Goal: Task Accomplishment & Management: Complete application form

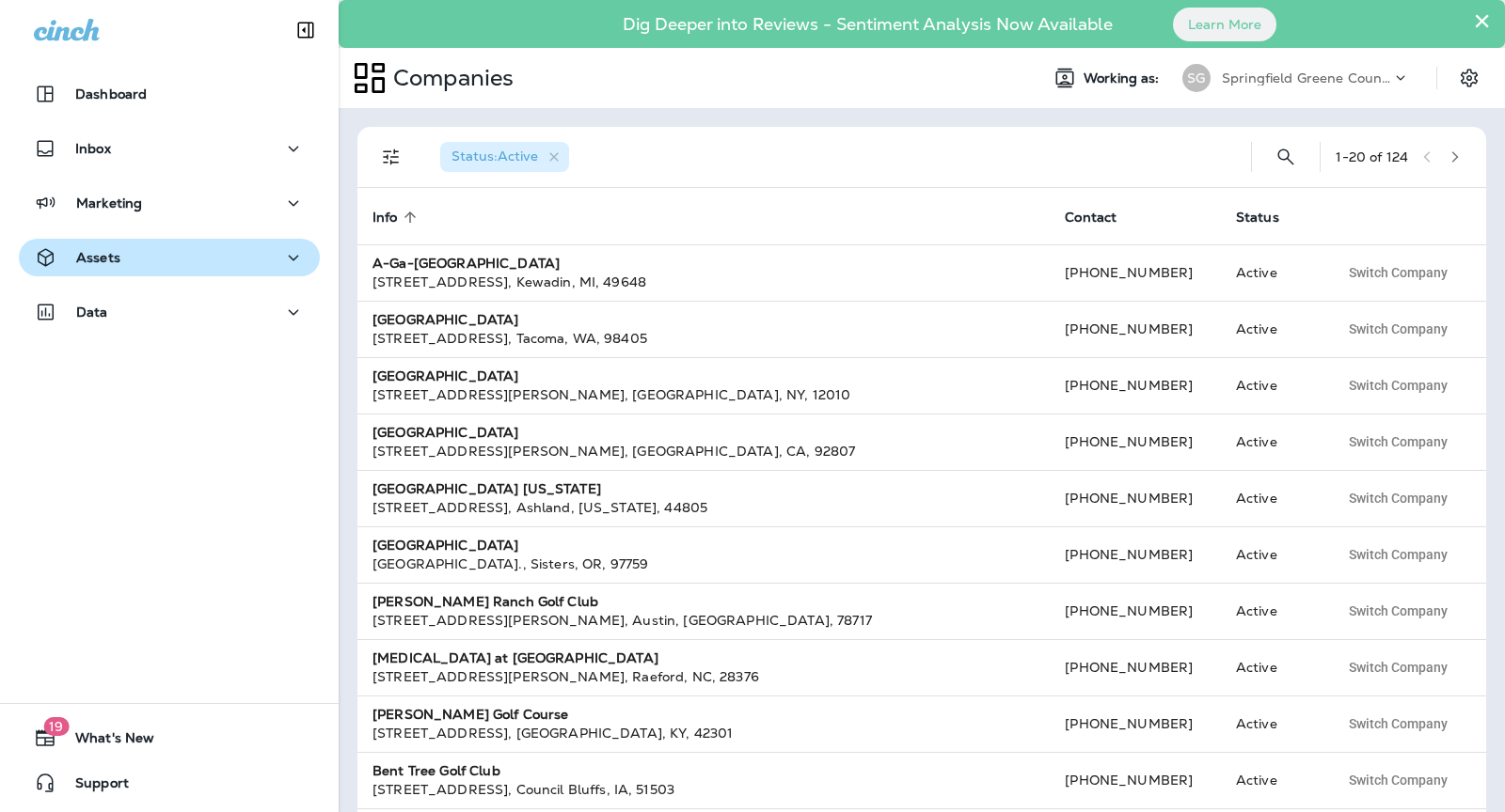
click at [116, 262] on p "Assets" at bounding box center [98, 257] width 45 height 15
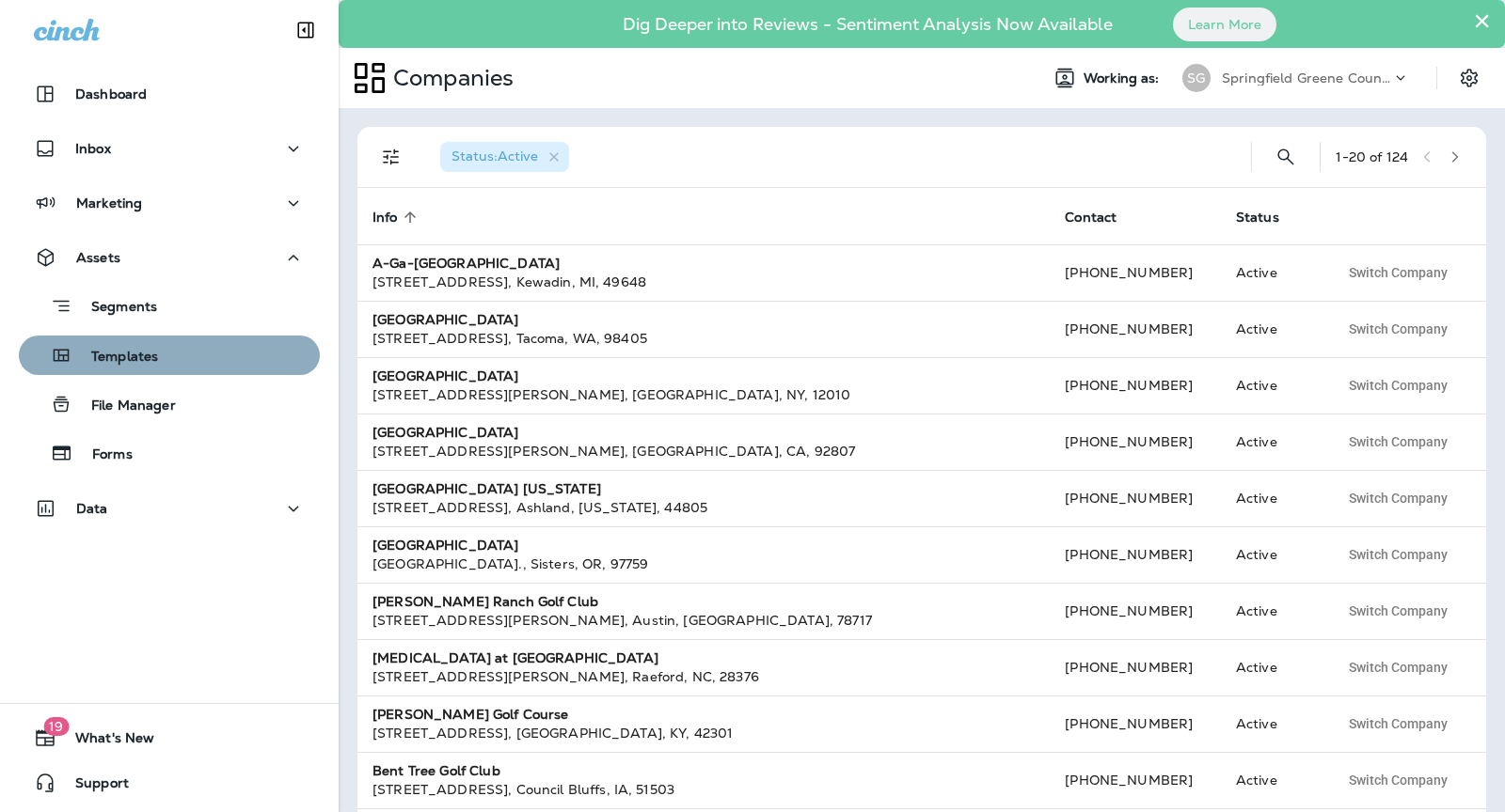
click at [148, 356] on p "Templates" at bounding box center [115, 358] width 85 height 18
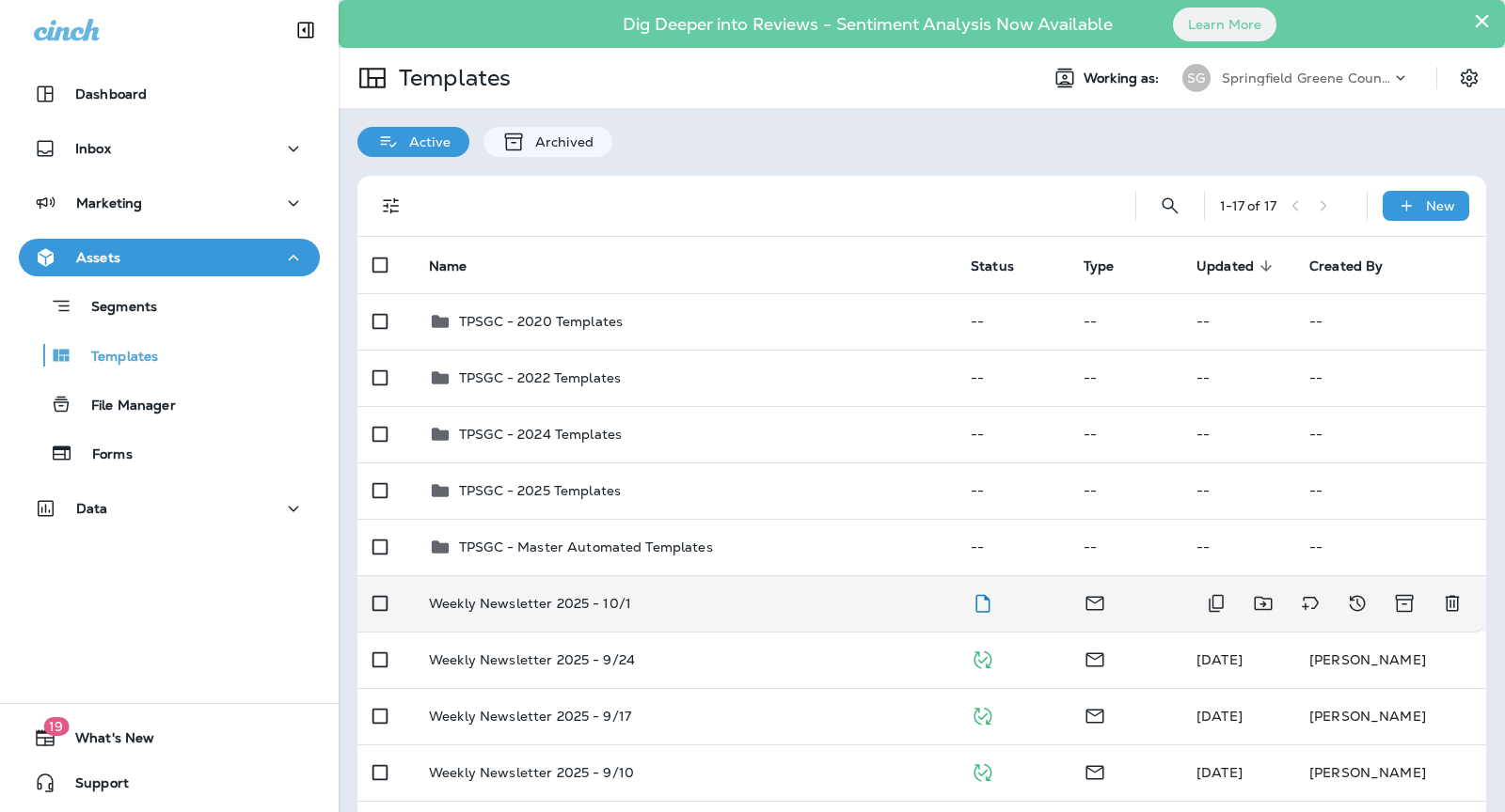
click at [777, 594] on td "Weekly Newsletter 2025 - 10/1" at bounding box center [684, 603] width 541 height 56
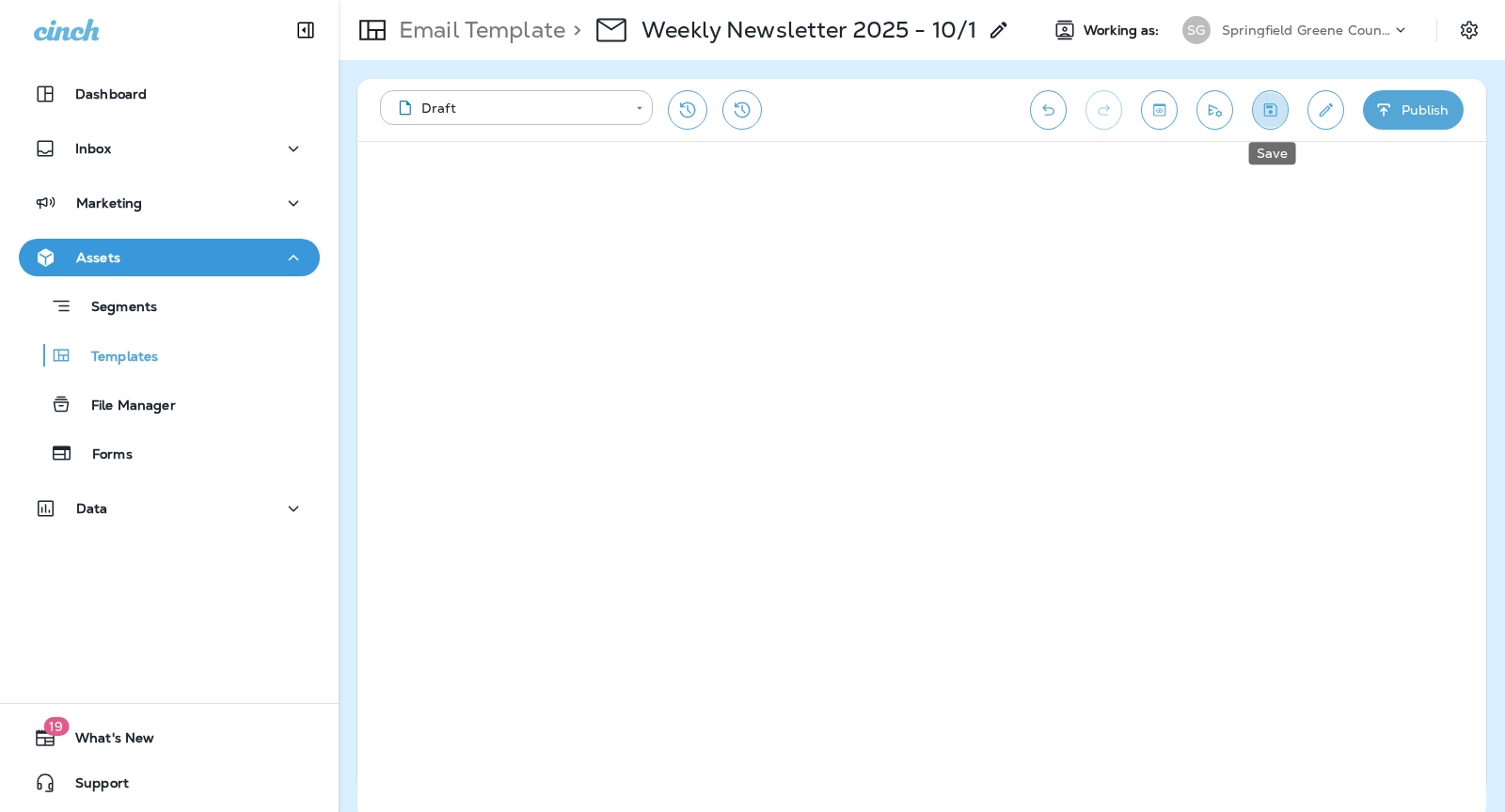
click at [1274, 116] on icon "Save" at bounding box center [1270, 110] width 20 height 19
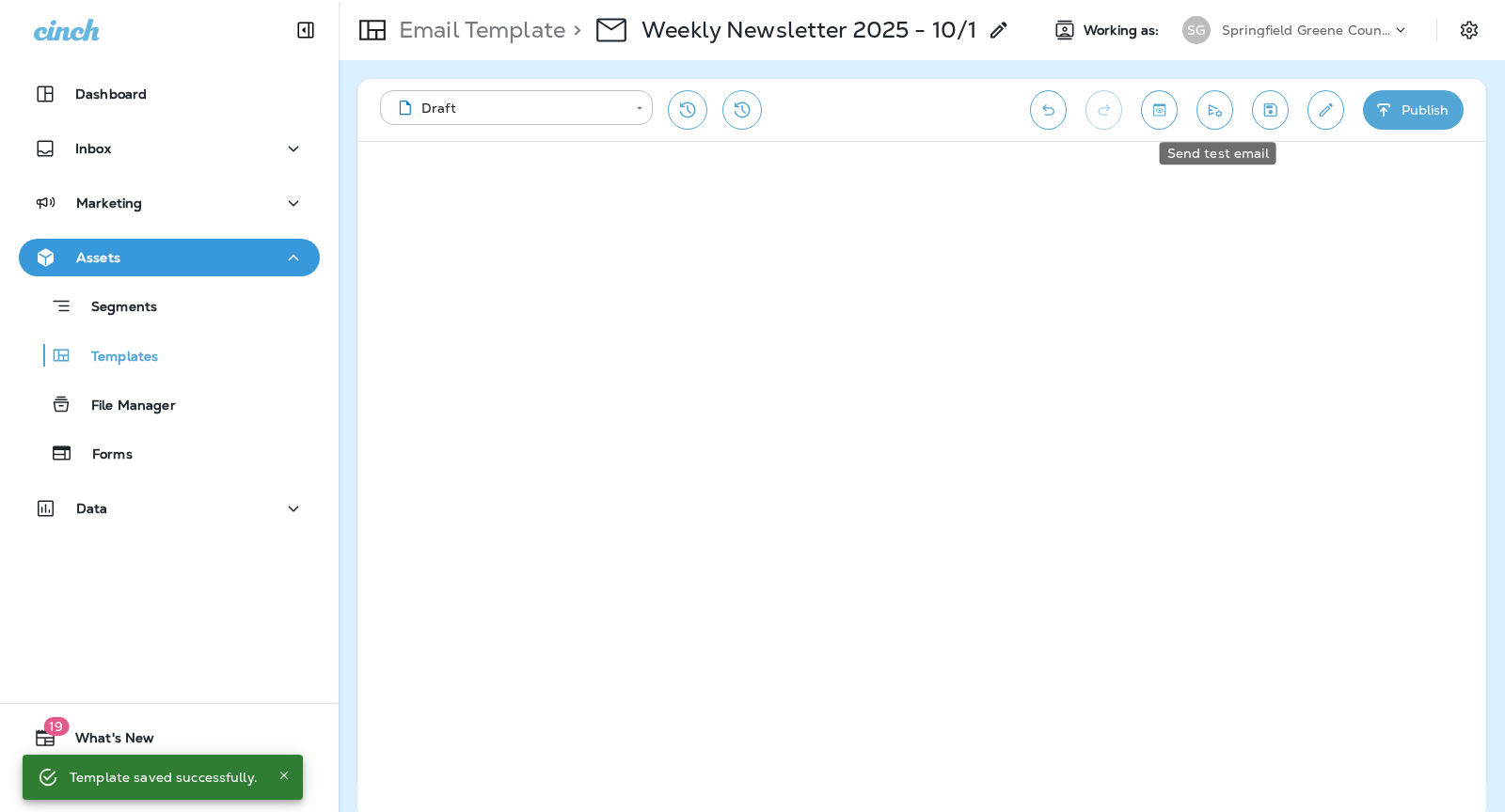
click at [1225, 115] on icon "Send test email" at bounding box center [1215, 110] width 20 height 19
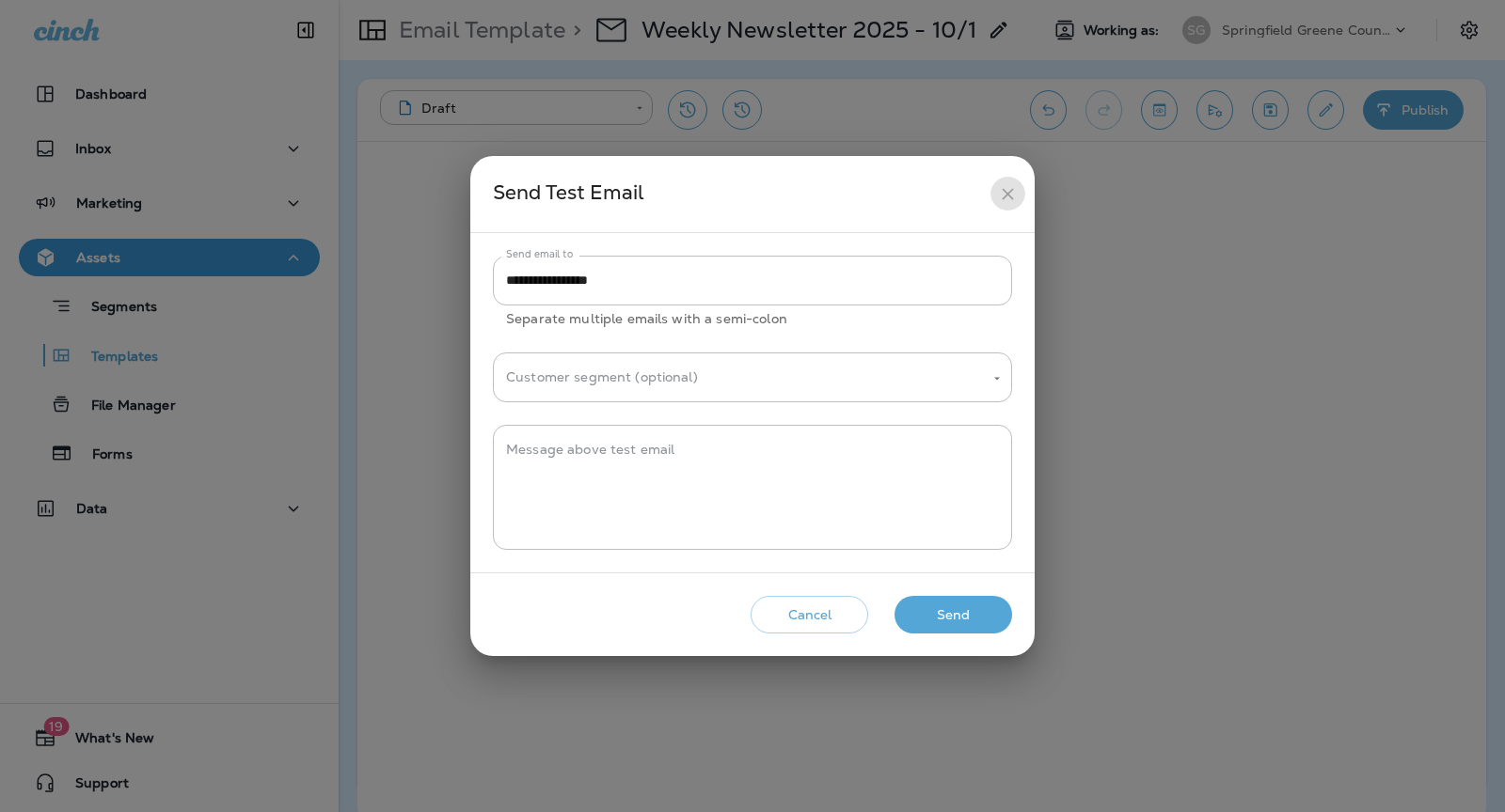
click at [1000, 179] on button "close" at bounding box center [1007, 194] width 35 height 35
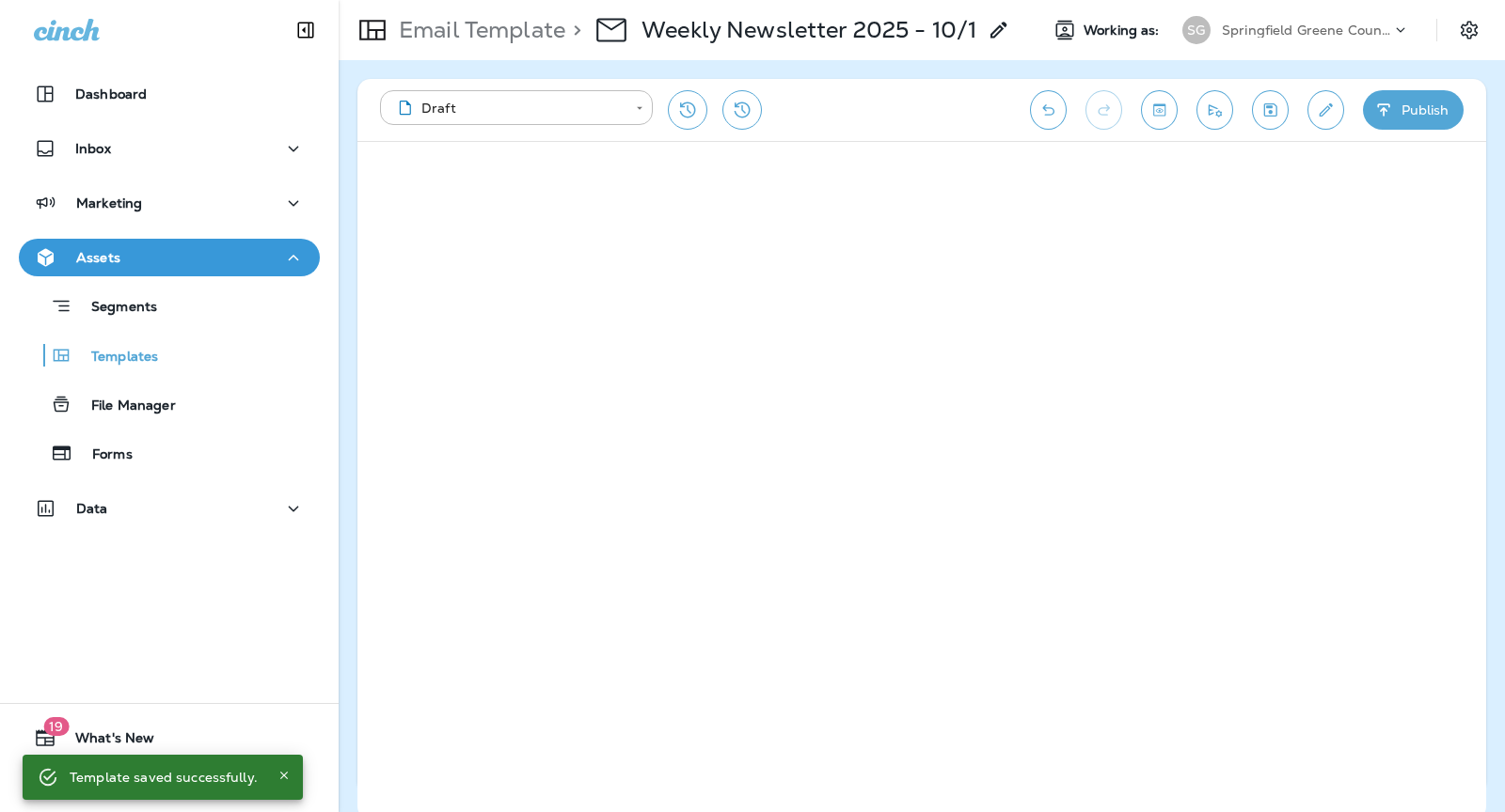
click at [1211, 117] on icon "Send test email" at bounding box center [1215, 110] width 20 height 19
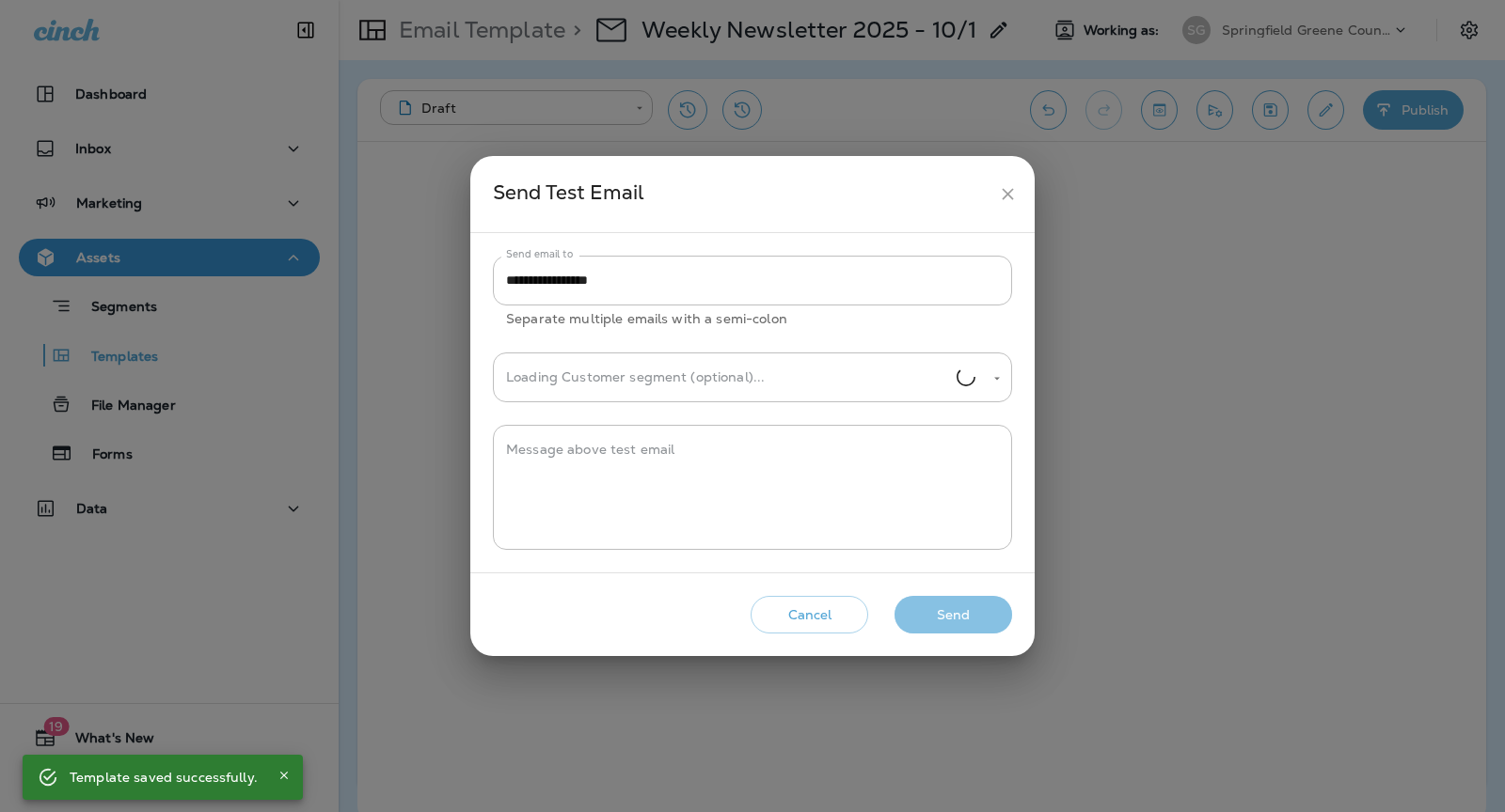
click at [969, 610] on button "Send" at bounding box center [953, 615] width 118 height 39
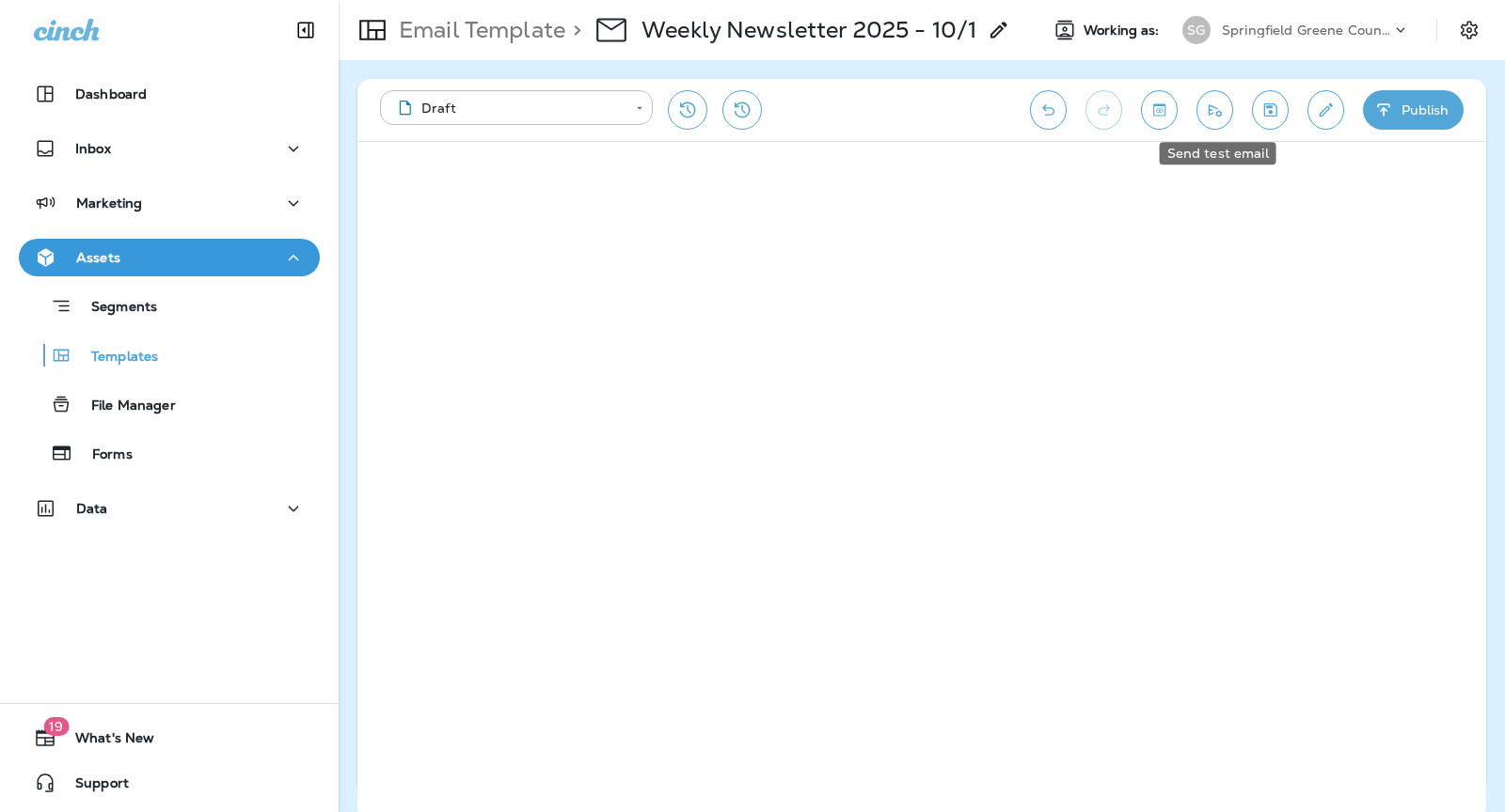
click at [1218, 120] on button "Send test email" at bounding box center [1214, 110] width 37 height 40
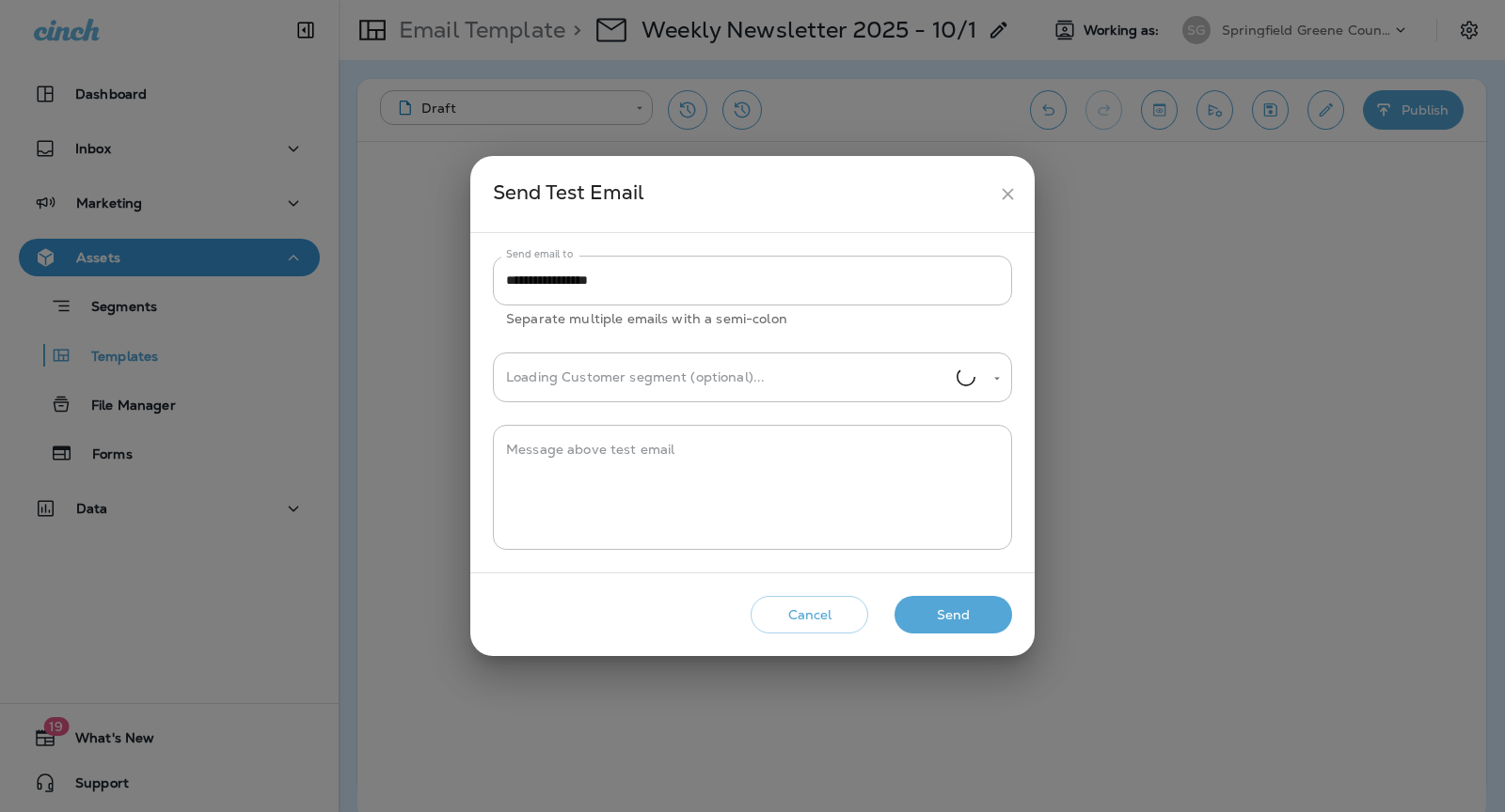
click at [949, 598] on button "Send" at bounding box center [953, 615] width 118 height 39
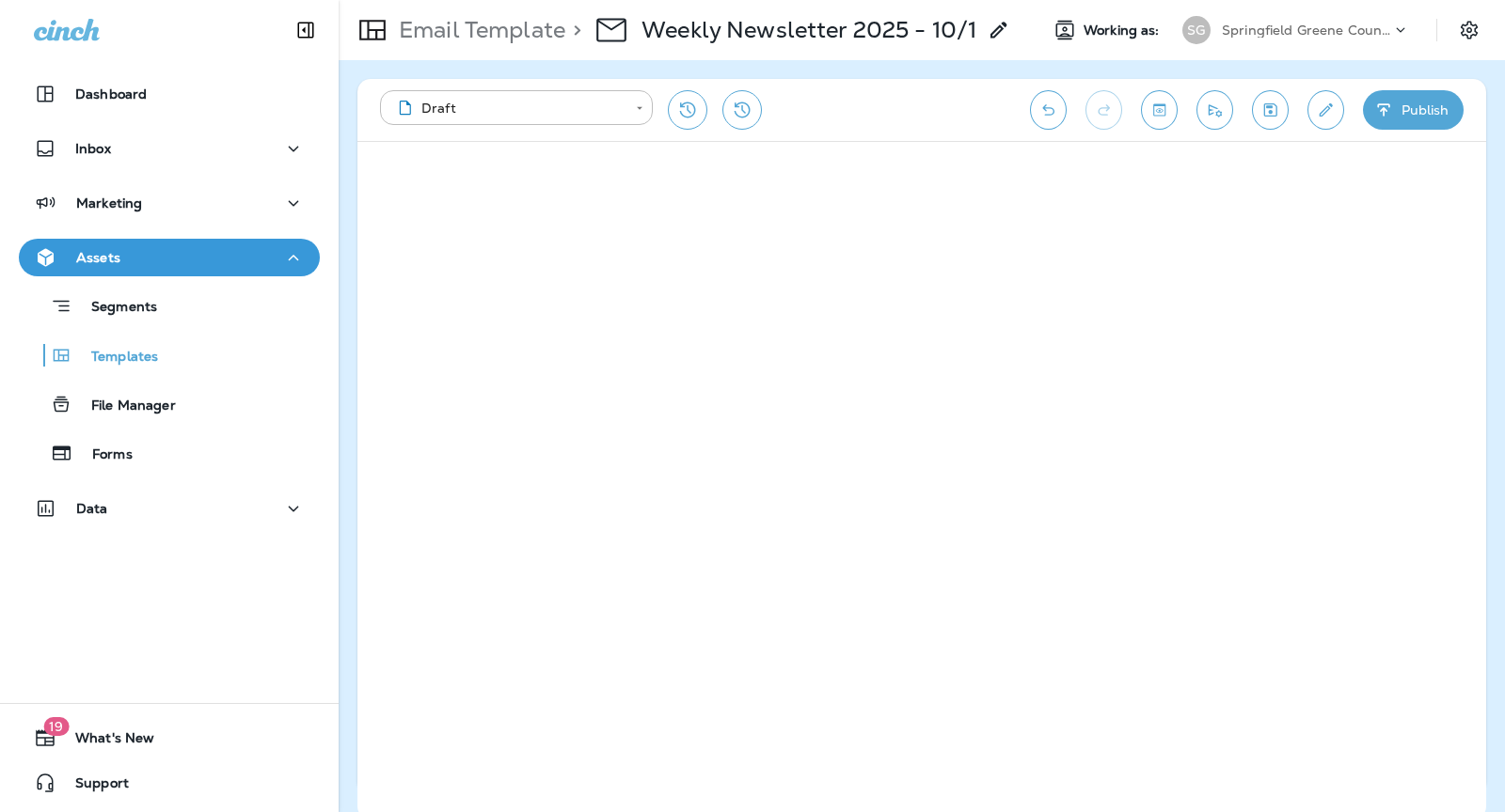
click at [1438, 112] on button "Publish" at bounding box center [1413, 110] width 101 height 40
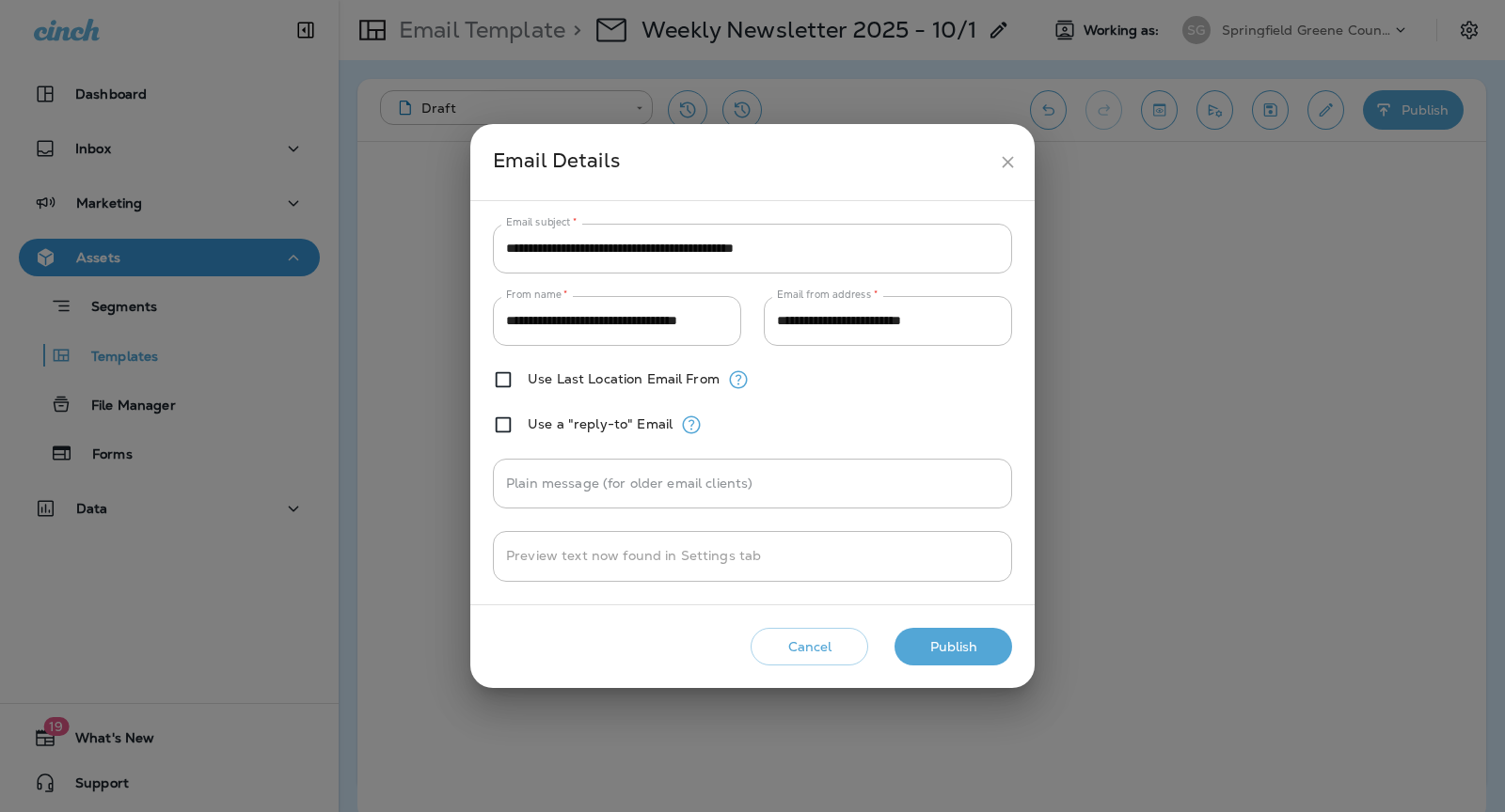
click at [923, 648] on button "Publish" at bounding box center [953, 647] width 118 height 39
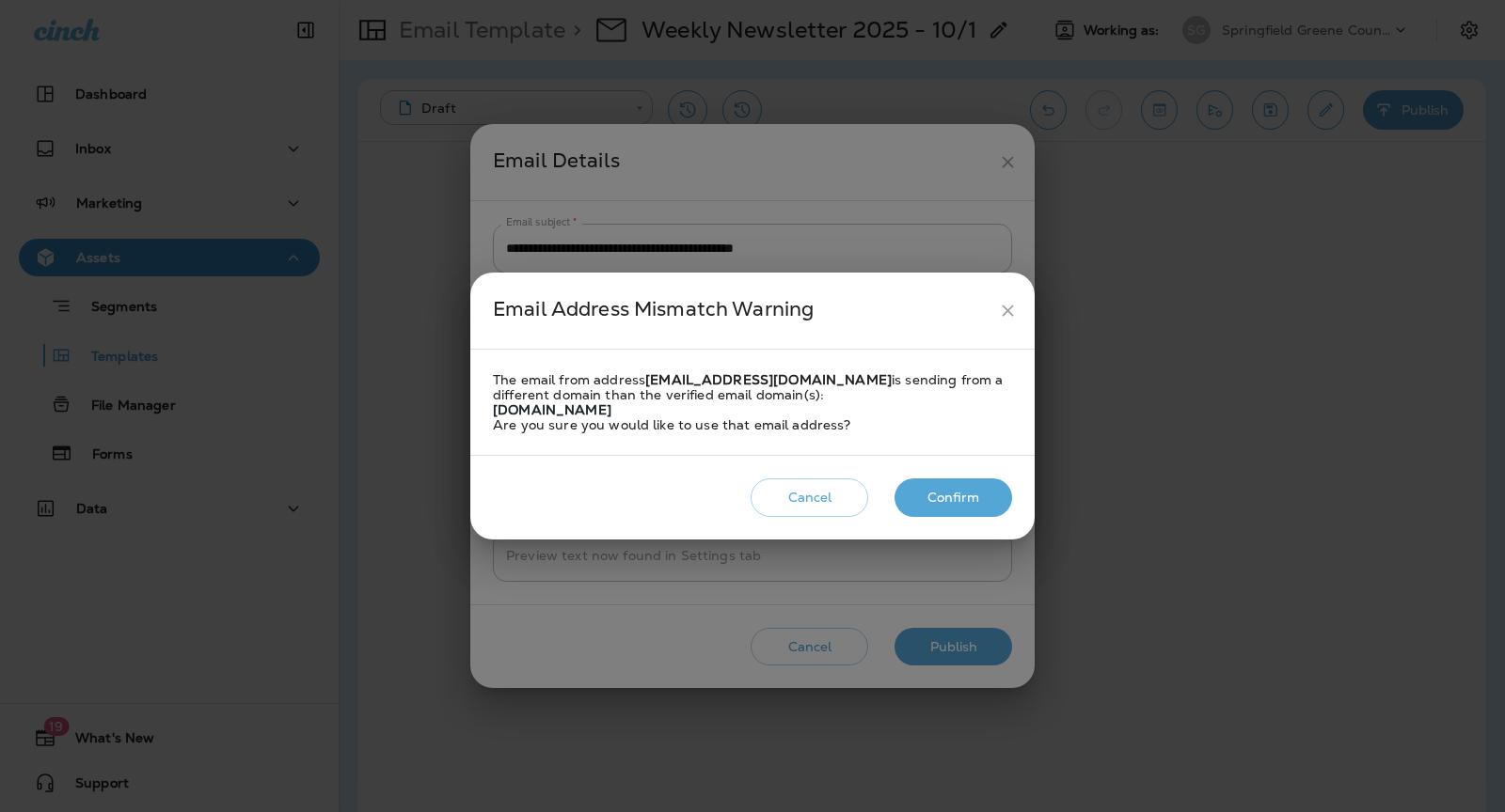
click at [985, 496] on button "Confirm" at bounding box center [953, 497] width 118 height 39
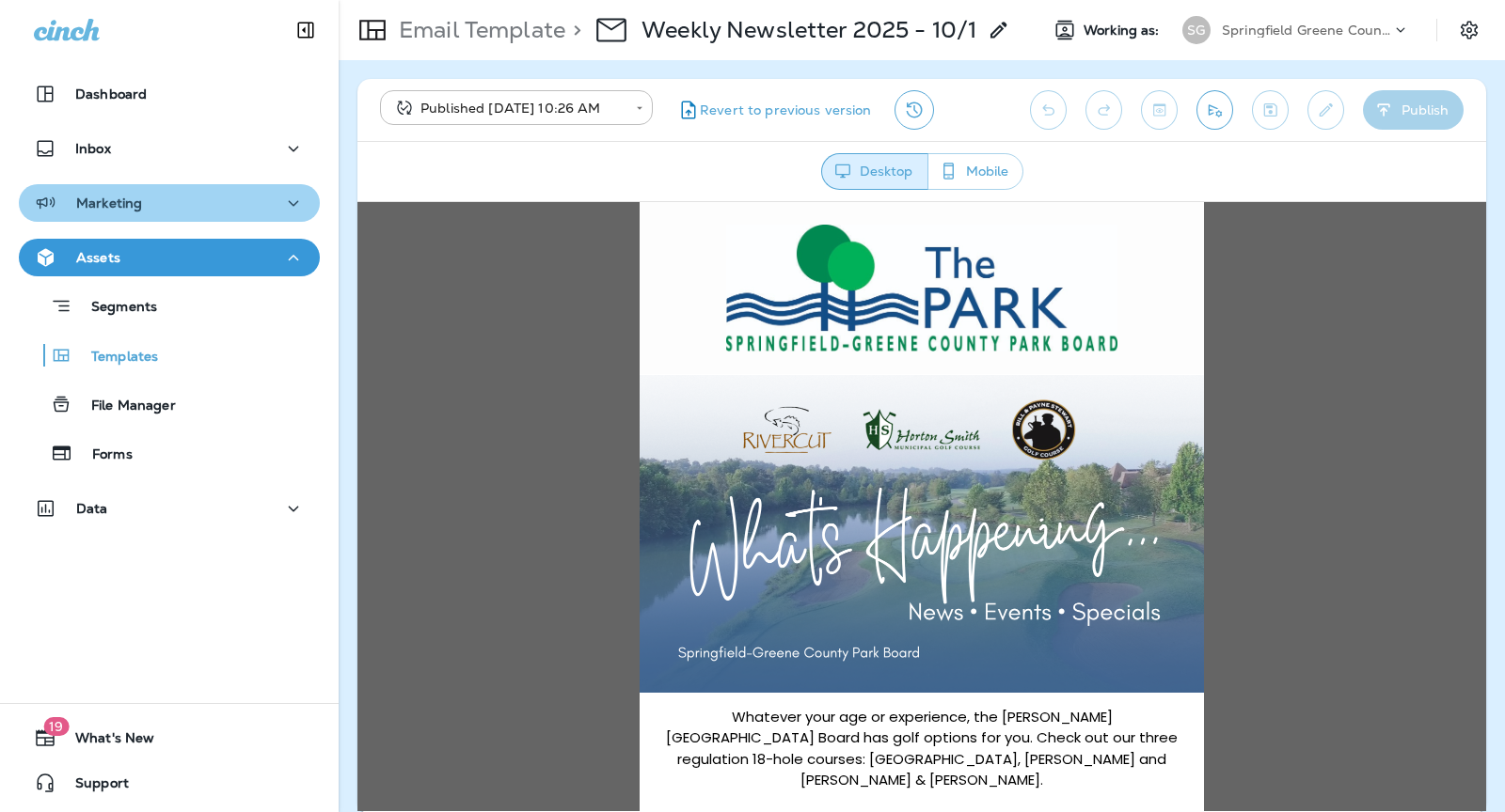
click at [185, 207] on div "Marketing" at bounding box center [169, 204] width 271 height 24
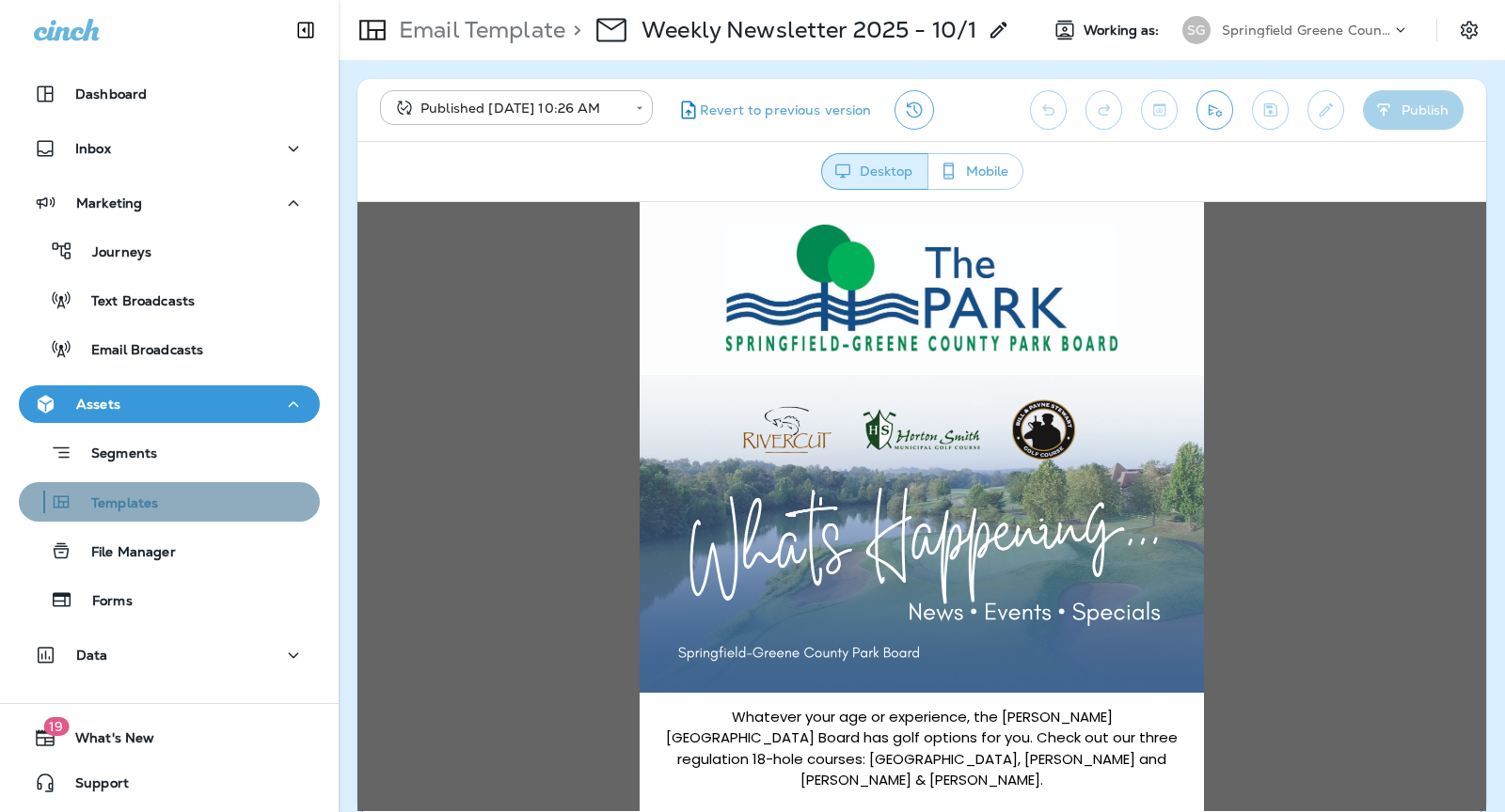
click at [223, 514] on div "Templates" at bounding box center [169, 501] width 286 height 29
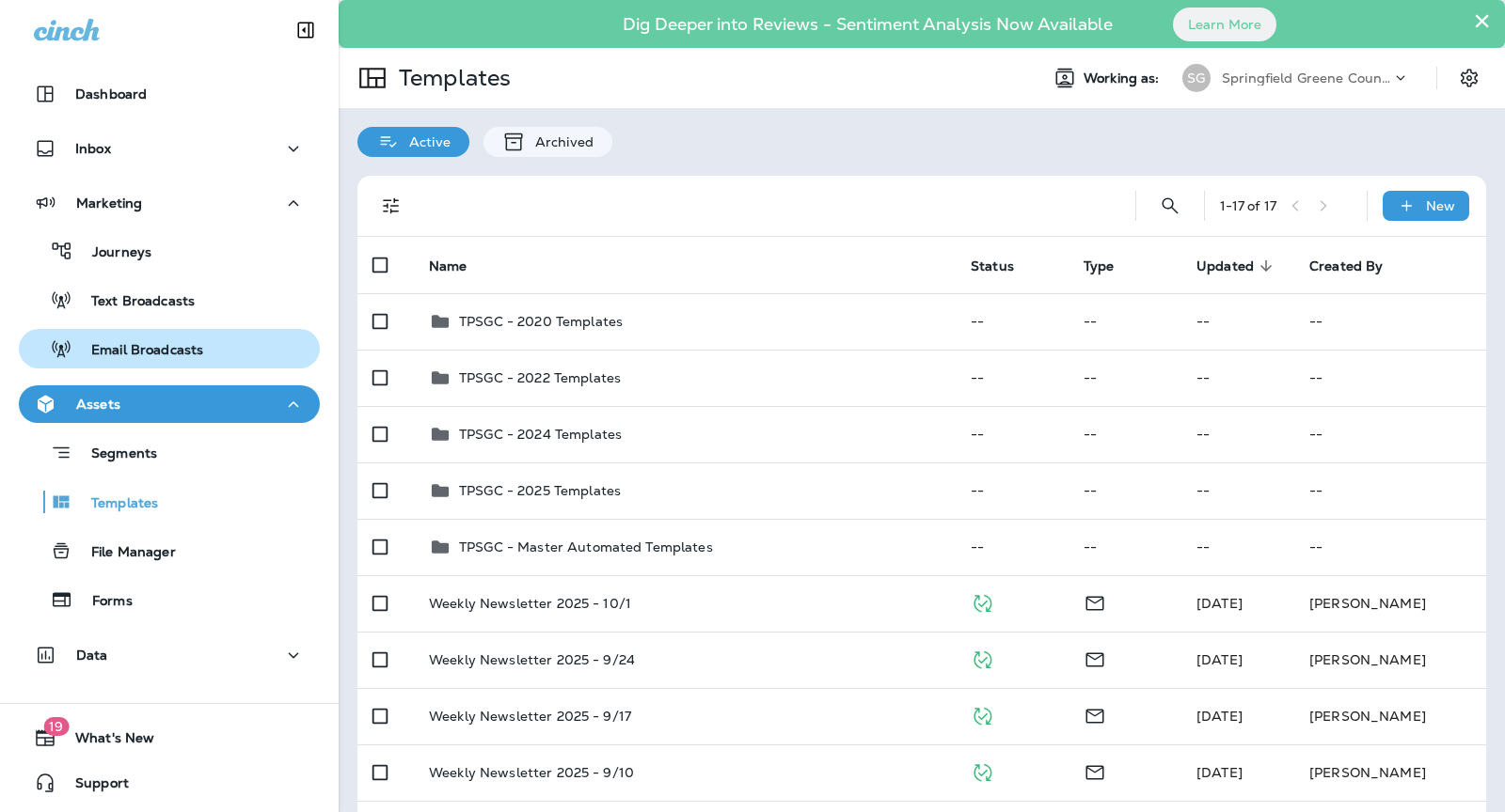
click at [206, 330] on button "Email Broadcasts" at bounding box center [169, 349] width 301 height 40
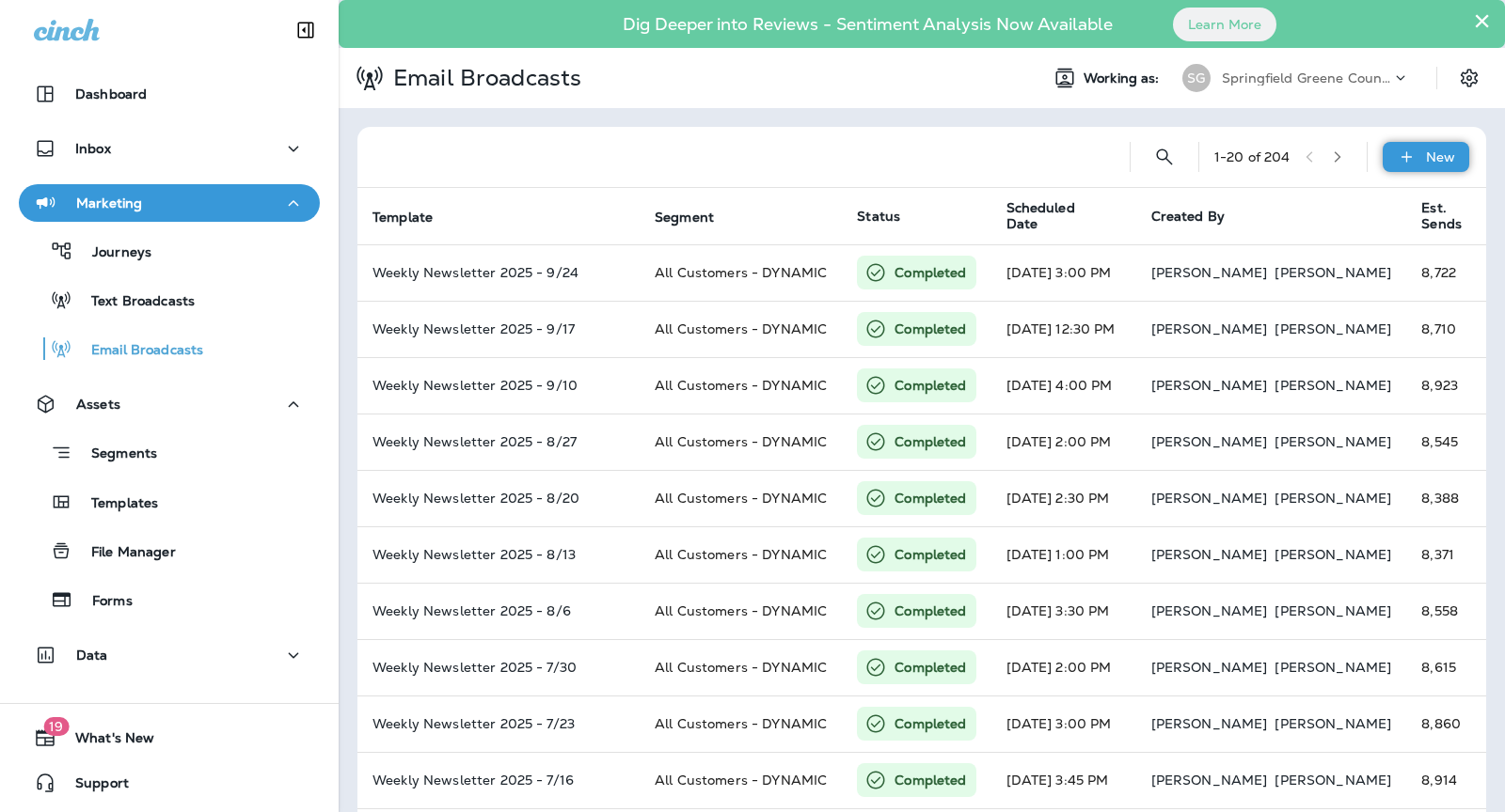
click at [1428, 155] on p "New" at bounding box center [1440, 156] width 29 height 15
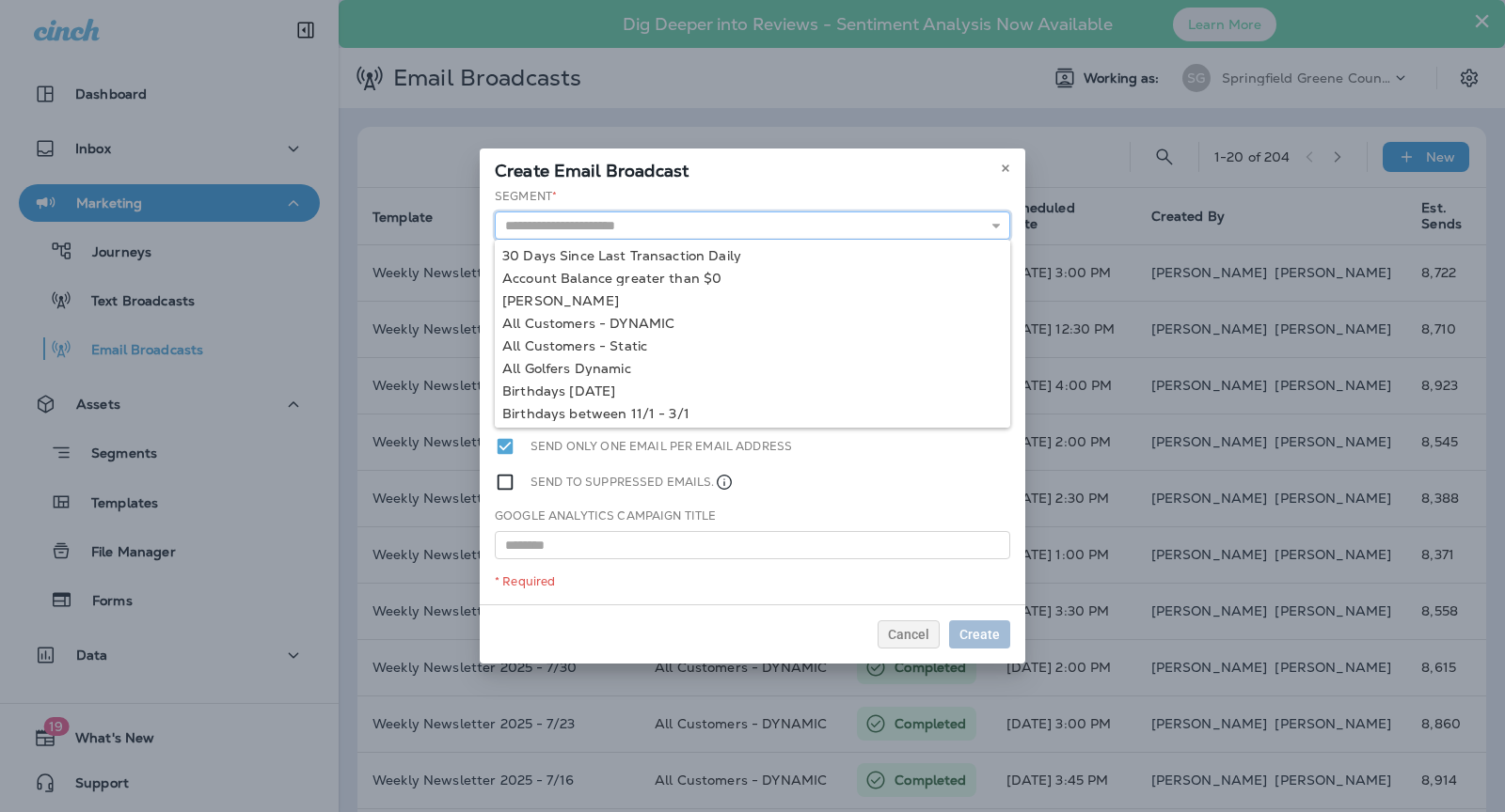
click at [769, 228] on input "text" at bounding box center [752, 226] width 516 height 29
type input "**********"
click at [705, 321] on div "**********" at bounding box center [752, 396] width 545 height 416
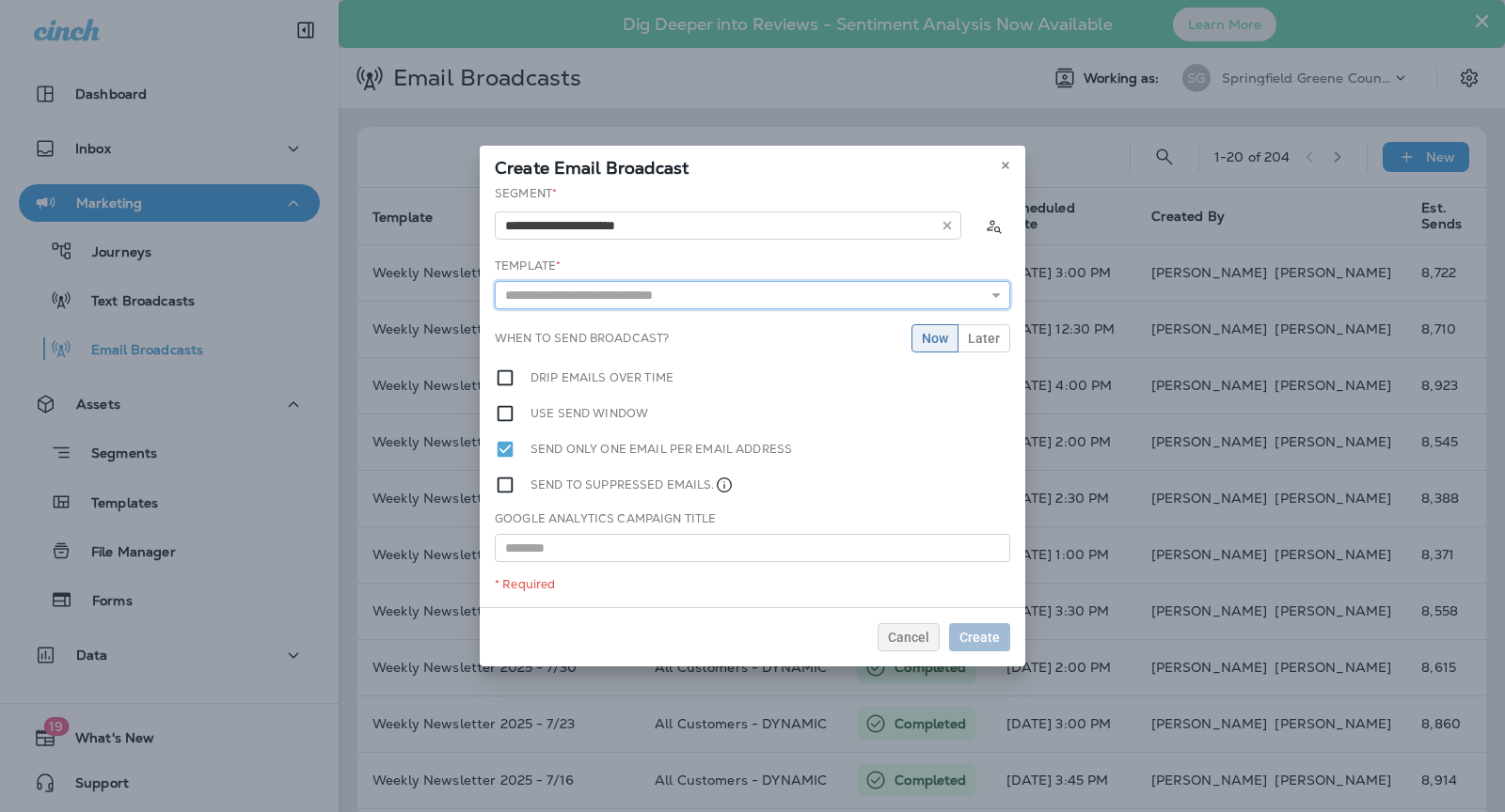
click at [700, 291] on input "text" at bounding box center [752, 295] width 516 height 29
type input "**********"
click at [717, 323] on div "**********" at bounding box center [752, 396] width 545 height 422
click at [983, 339] on span "Later" at bounding box center [984, 338] width 32 height 13
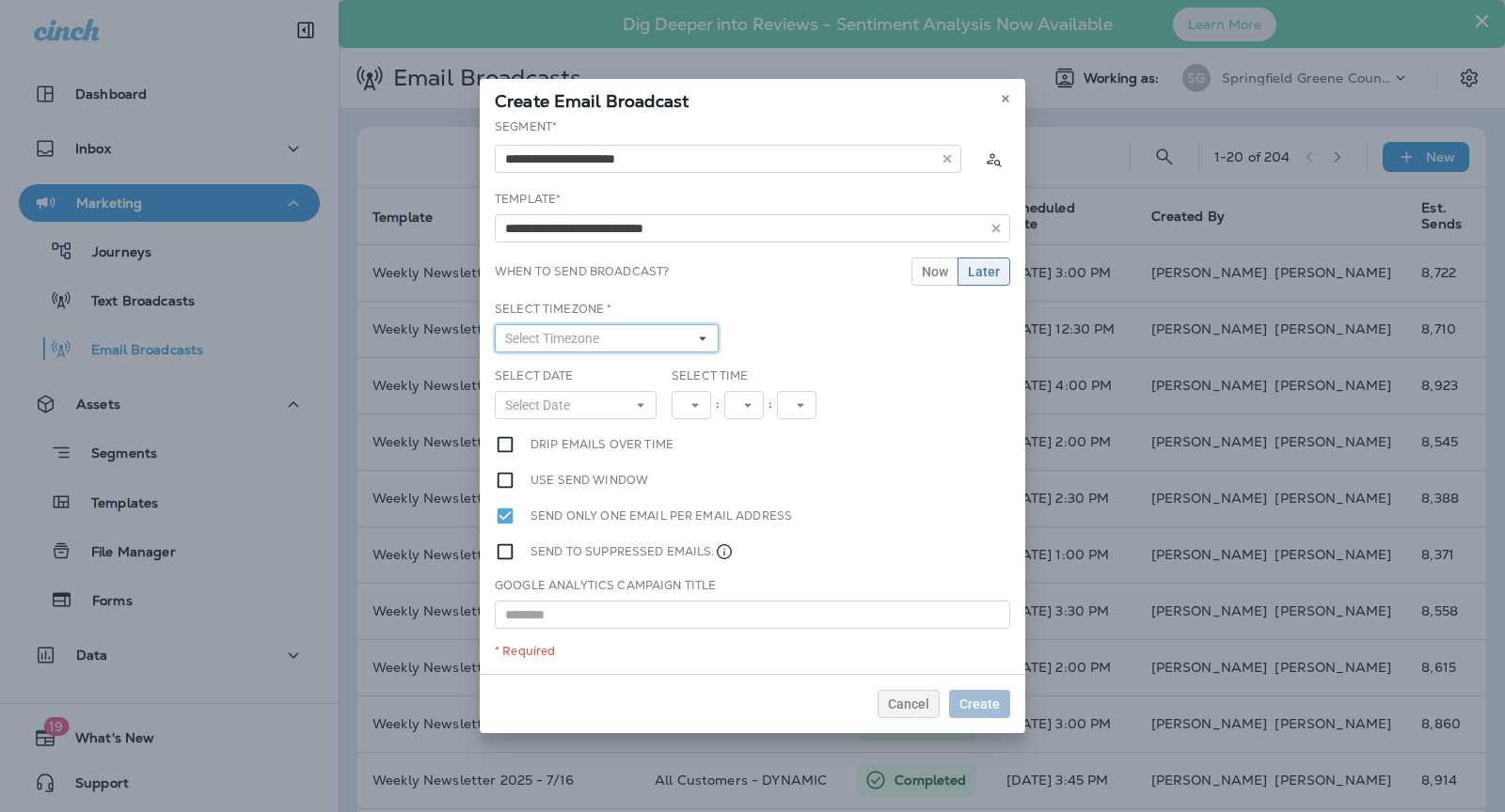
click at [646, 343] on button "Select Timezone" at bounding box center [607, 338] width 224 height 29
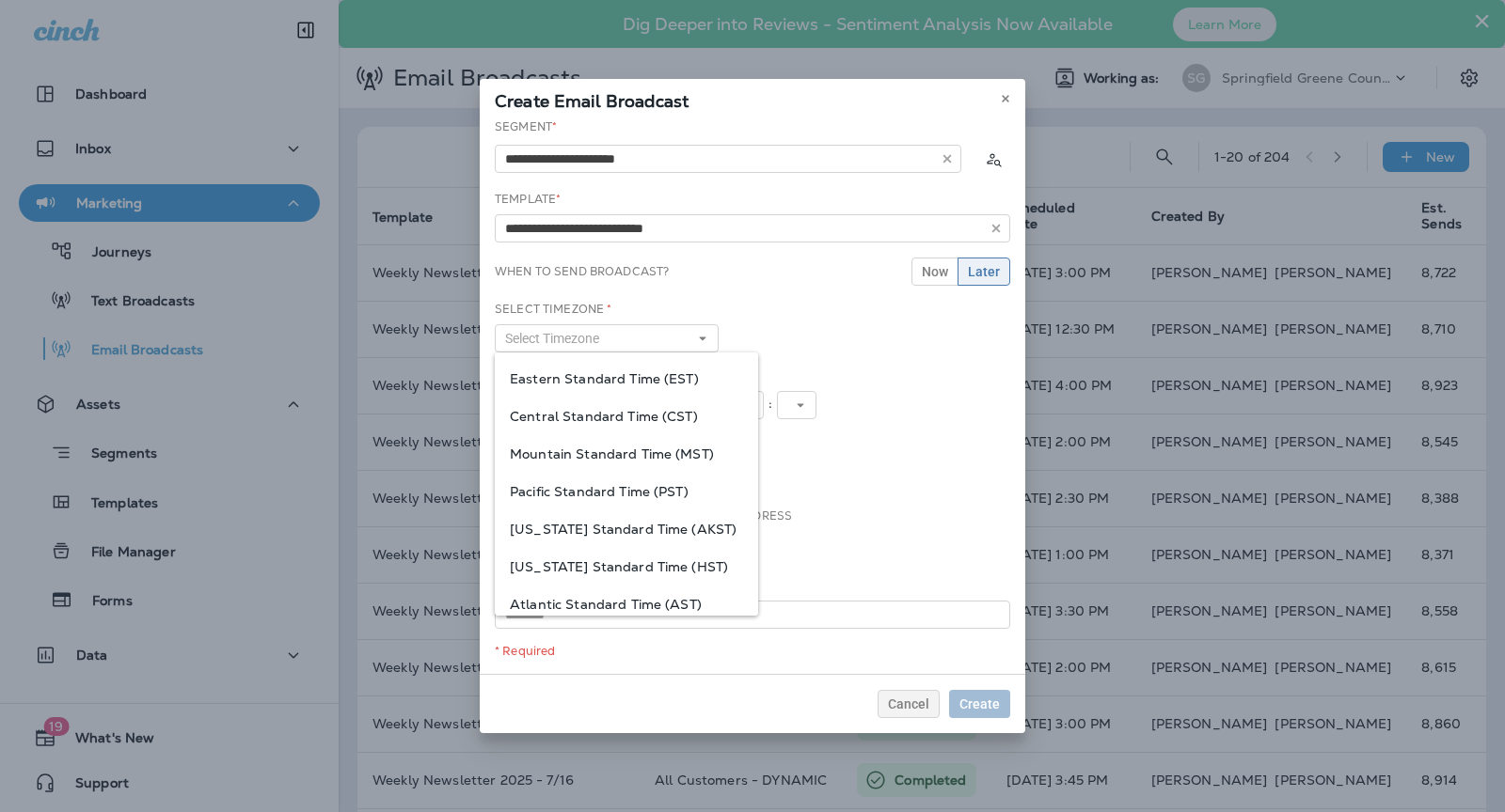
click at [629, 386] on span "Eastern Standard Time (EST)" at bounding box center [626, 378] width 234 height 15
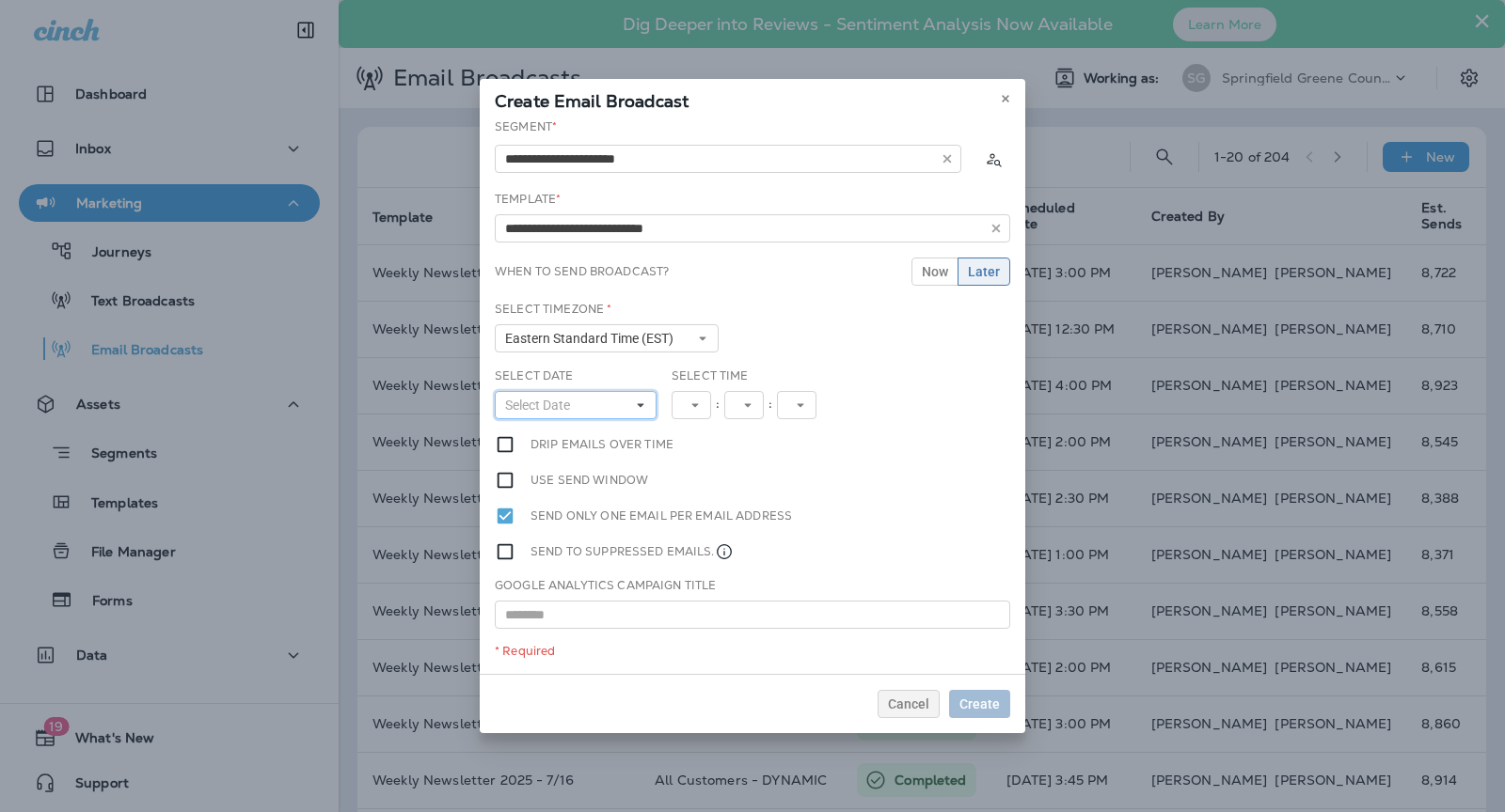
click at [613, 408] on button "Select Date" at bounding box center [575, 405] width 161 height 29
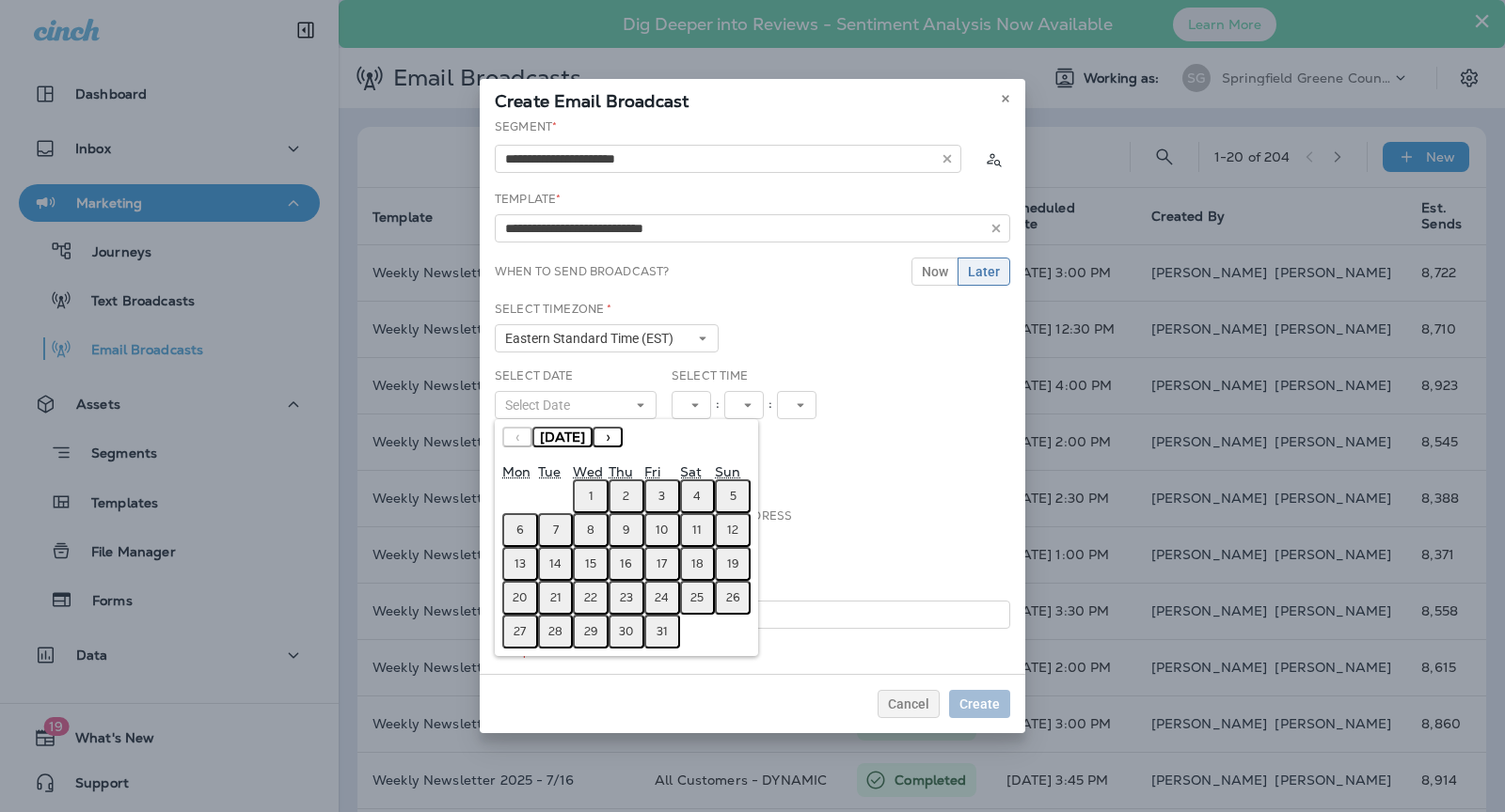
click at [583, 493] on button "1" at bounding box center [591, 496] width 36 height 34
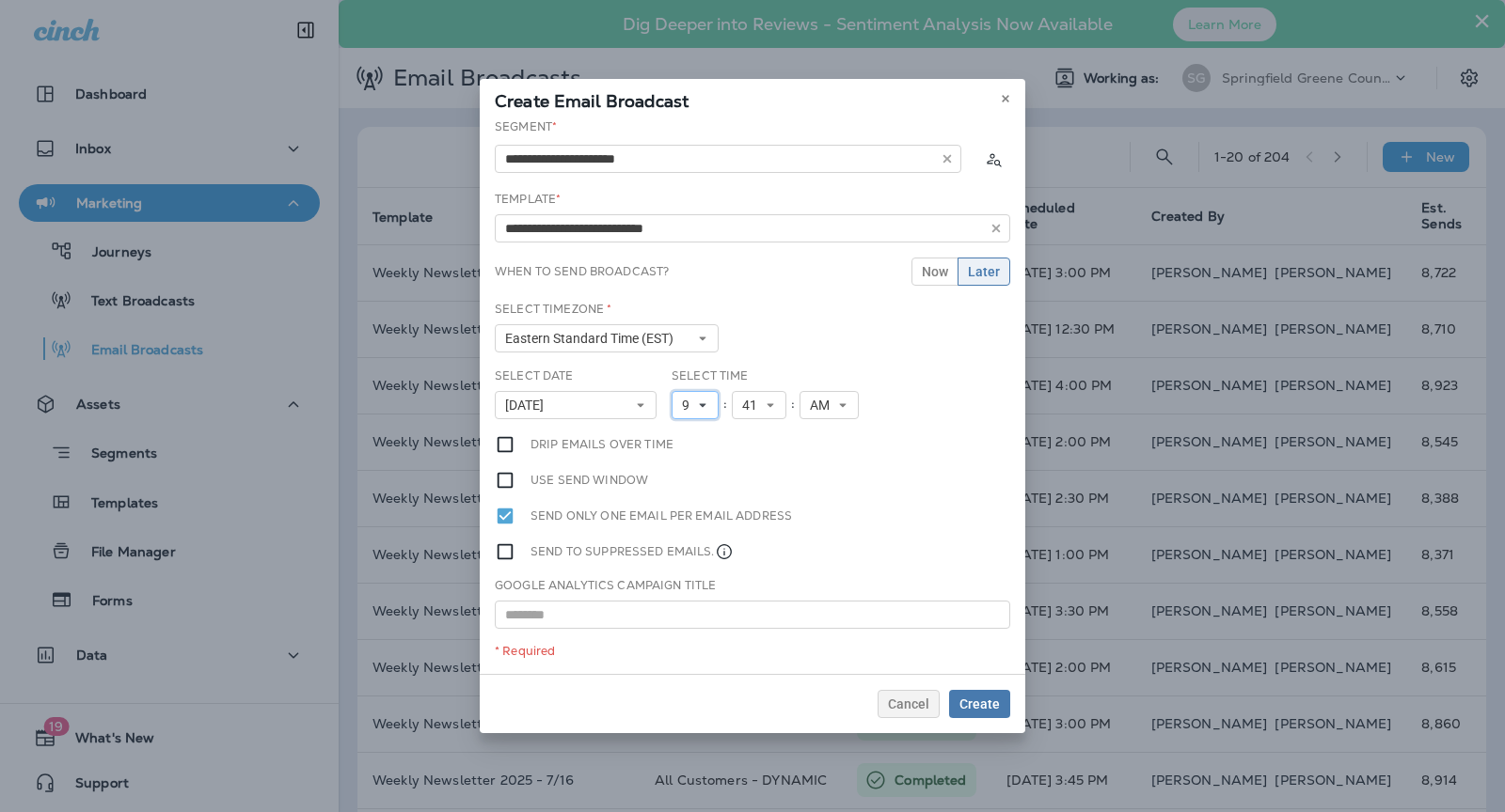
click at [699, 406] on icon at bounding box center [702, 405] width 11 height 11
click at [702, 650] on link "11" at bounding box center [696, 661] width 47 height 23
click at [757, 411] on button "41" at bounding box center [766, 405] width 54 height 29
click at [767, 602] on link "30" at bounding box center [766, 604] width 54 height 23
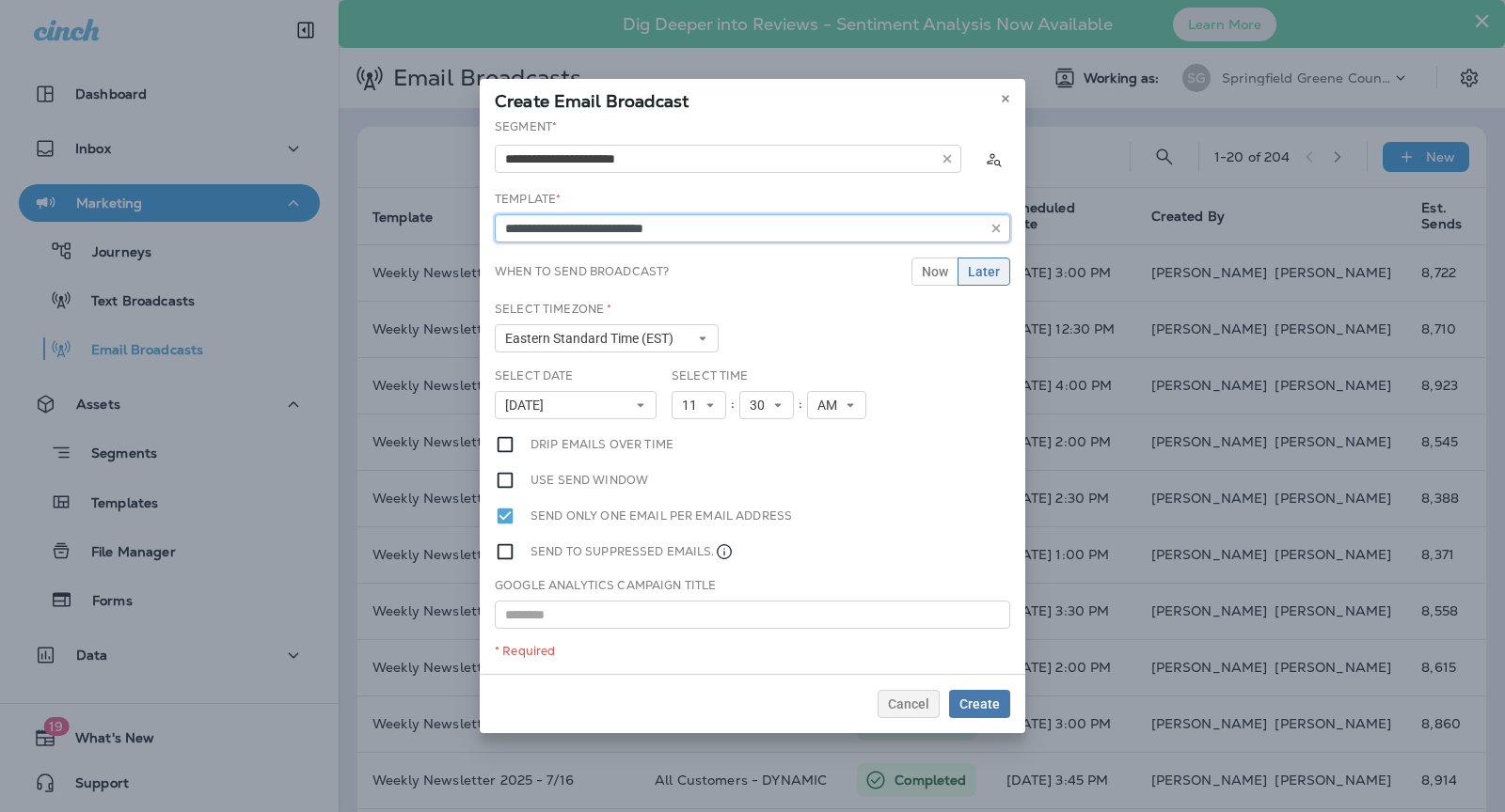
click at [646, 235] on input "**********" at bounding box center [752, 228] width 516 height 29
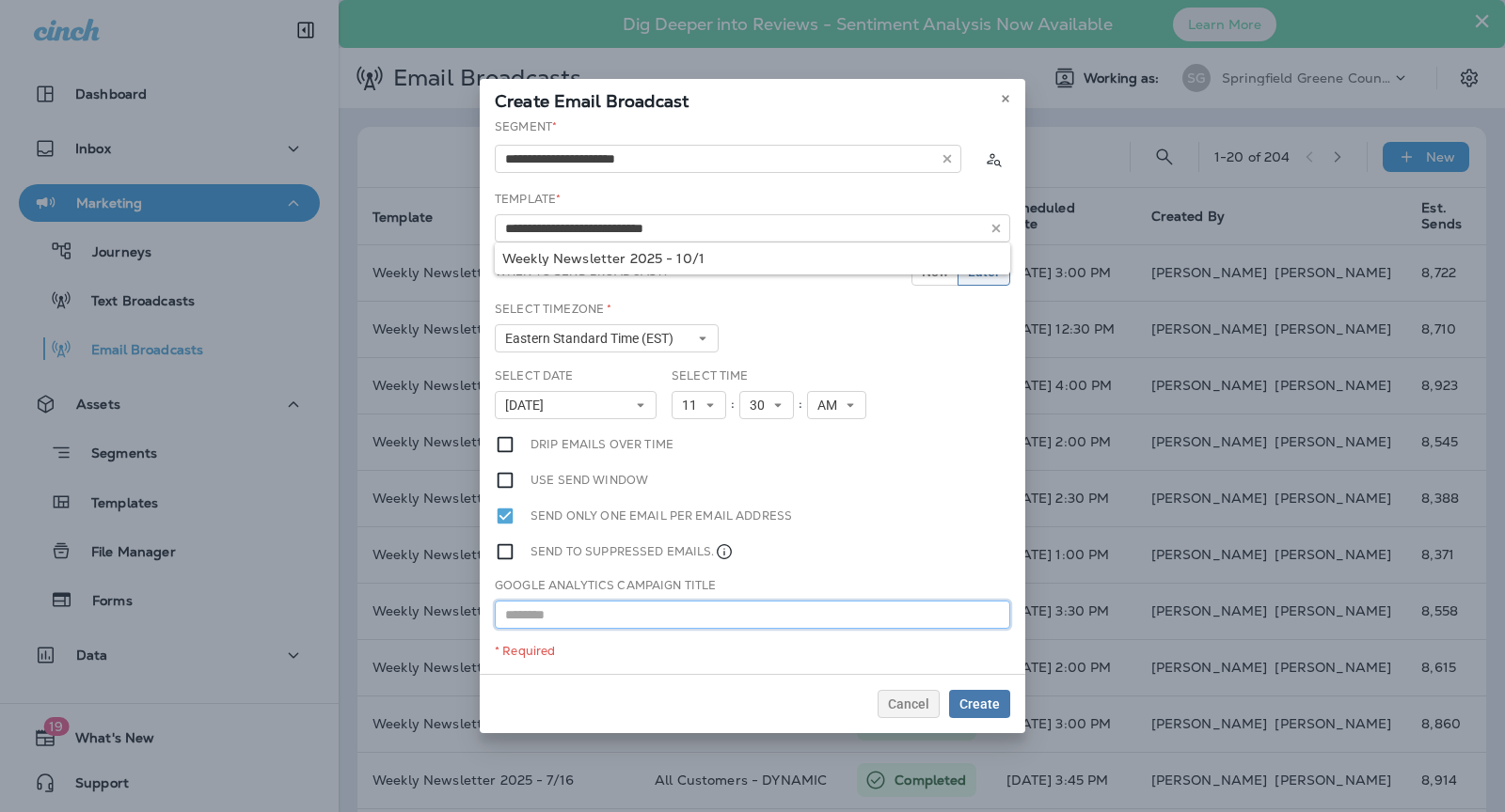
click at [674, 617] on input "text" at bounding box center [752, 614] width 516 height 29
paste input "**********"
type input "**********"
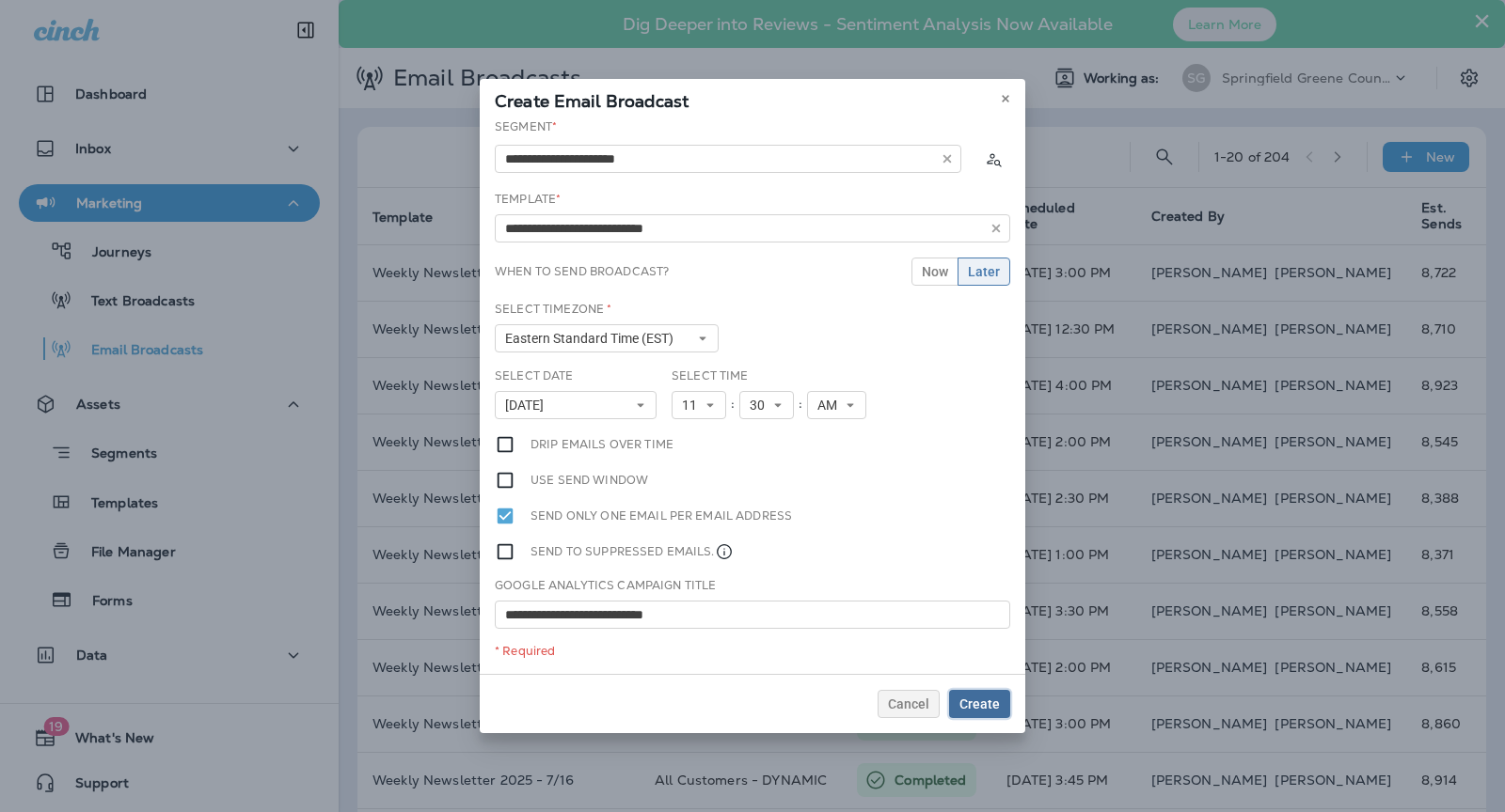
click at [978, 704] on span "Create" at bounding box center [979, 703] width 41 height 13
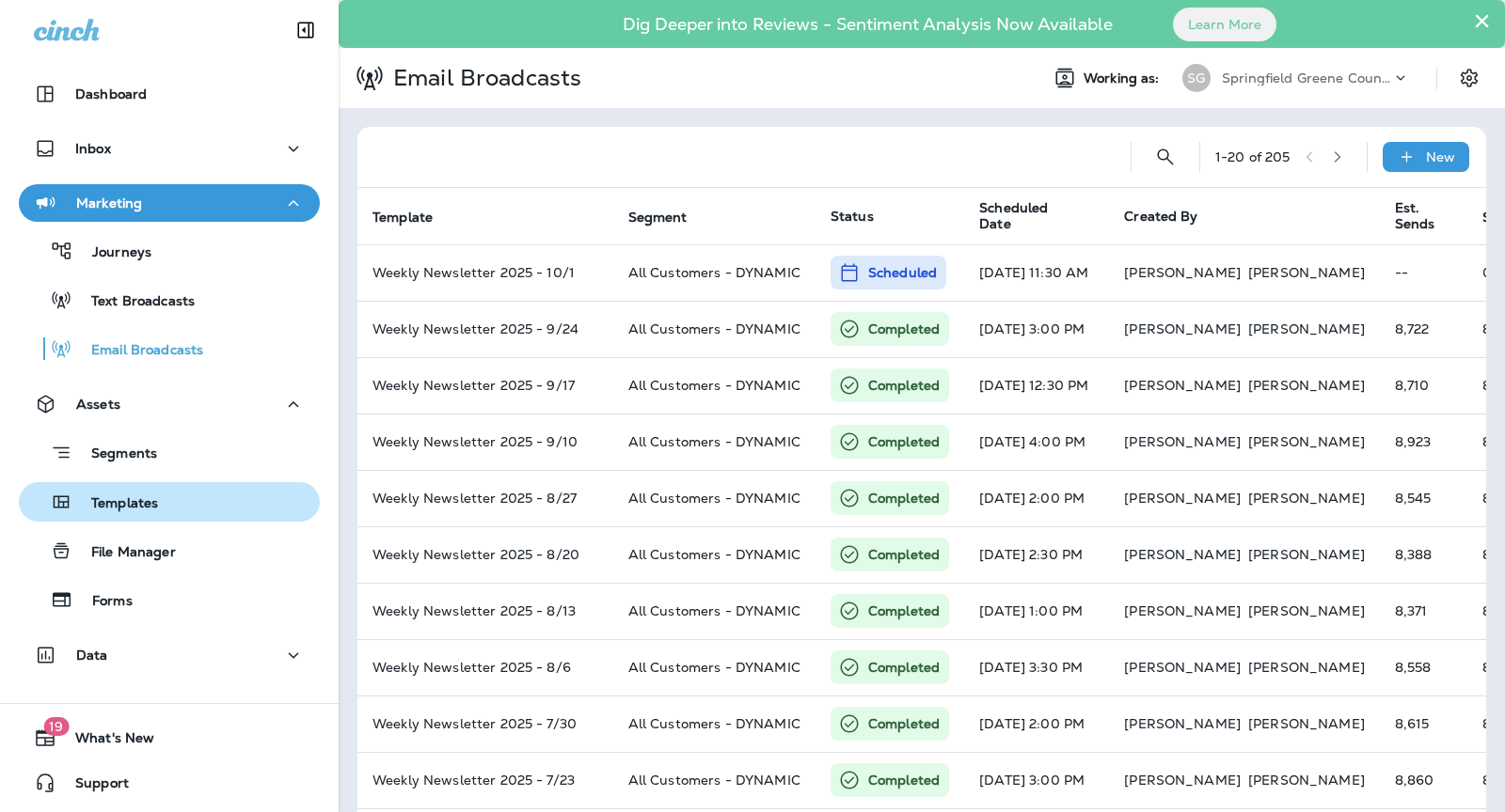
click at [150, 507] on p "Templates" at bounding box center [115, 504] width 85 height 18
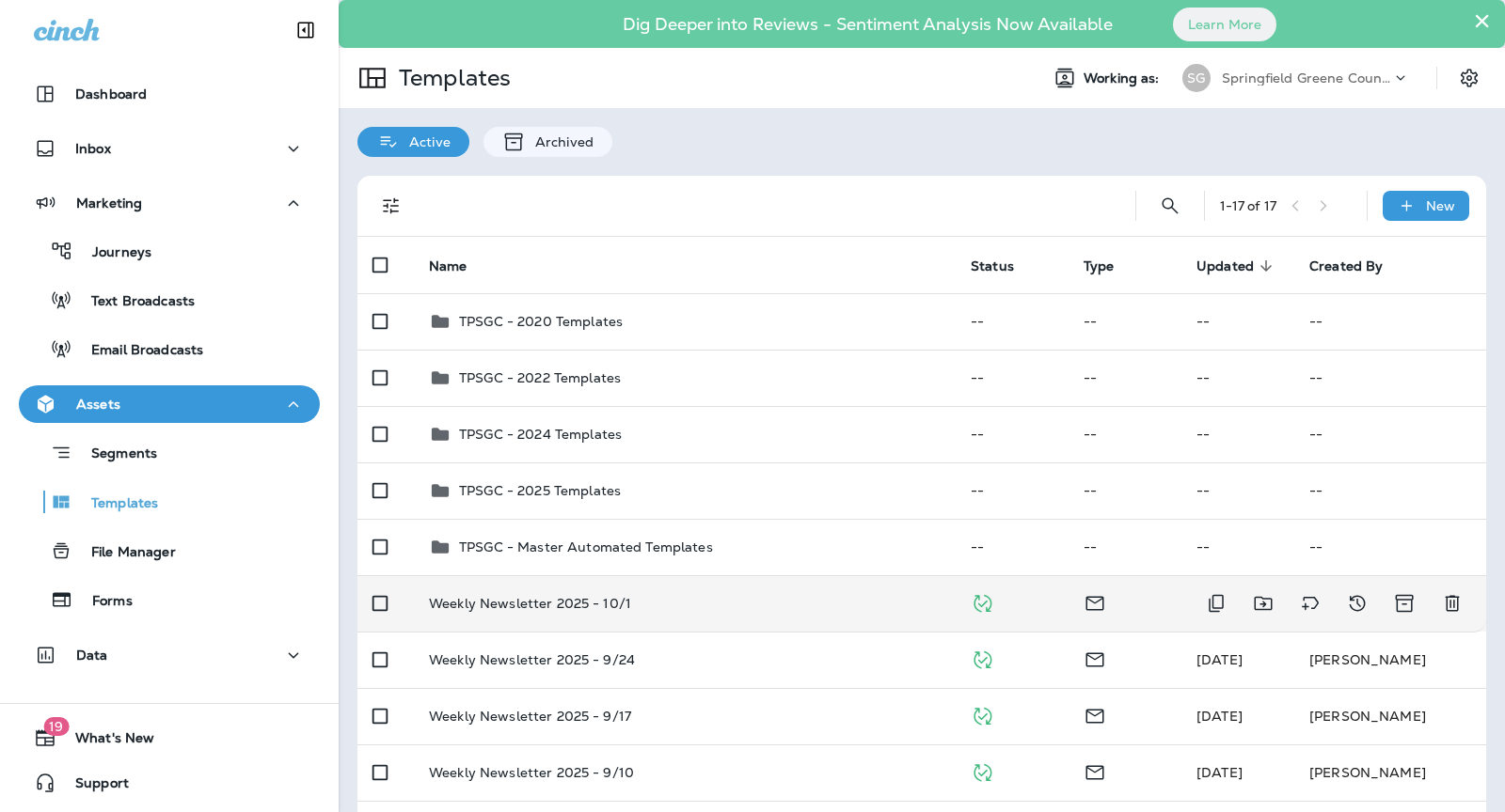
click at [810, 606] on div "Weekly Newsletter 2025 - 10/1" at bounding box center [684, 603] width 512 height 15
